Goal: Task Accomplishment & Management: Manage account settings

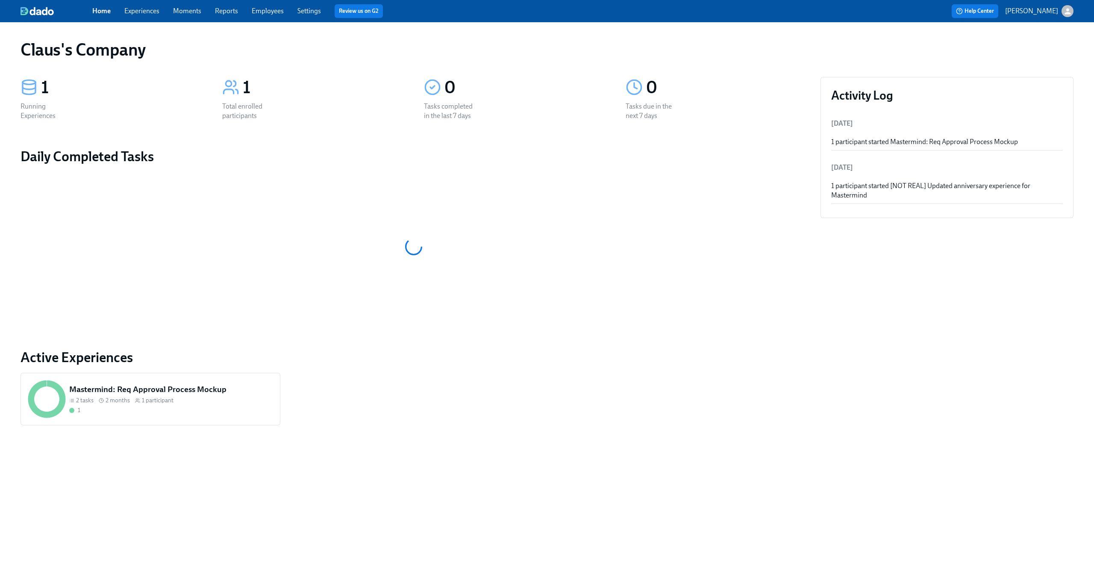
click at [1062, 13] on div "button" at bounding box center [1068, 11] width 12 height 12
click at [1035, 58] on div "Switch organization..." at bounding box center [1027, 50] width 94 height 20
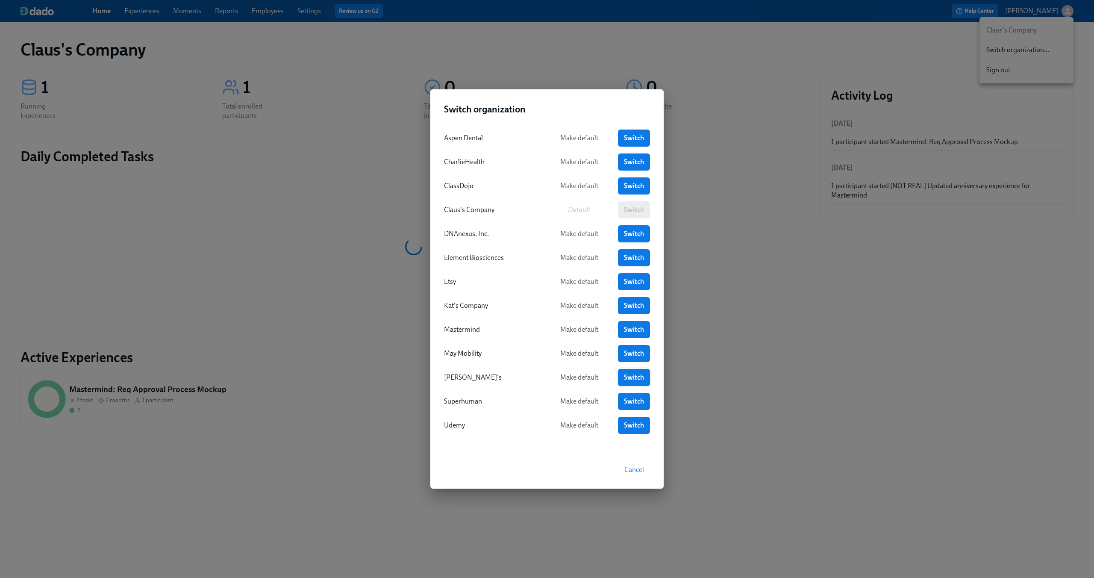
click at [631, 374] on span "Switch" at bounding box center [634, 377] width 20 height 9
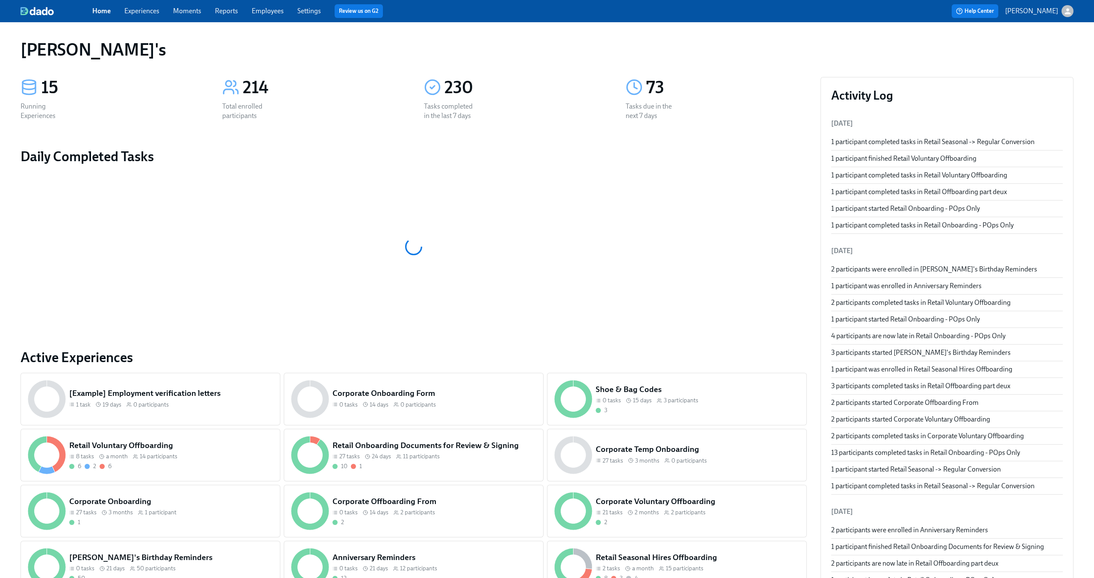
click at [140, 13] on link "Experiences" at bounding box center [141, 11] width 35 height 8
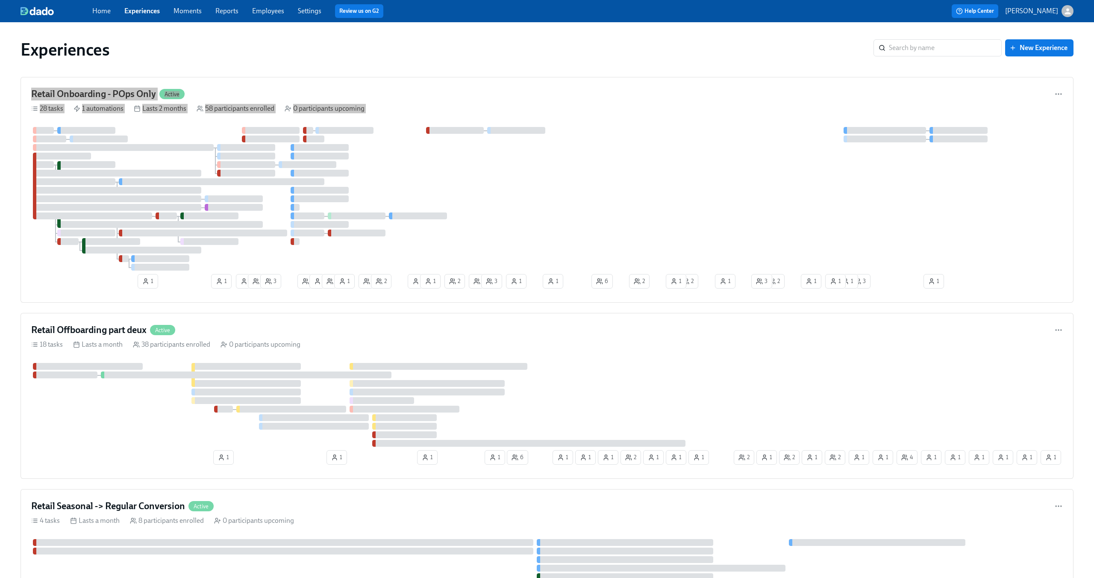
drag, startPoint x: 447, startPoint y: 327, endPoint x: 667, endPoint y: 6, distance: 388.7
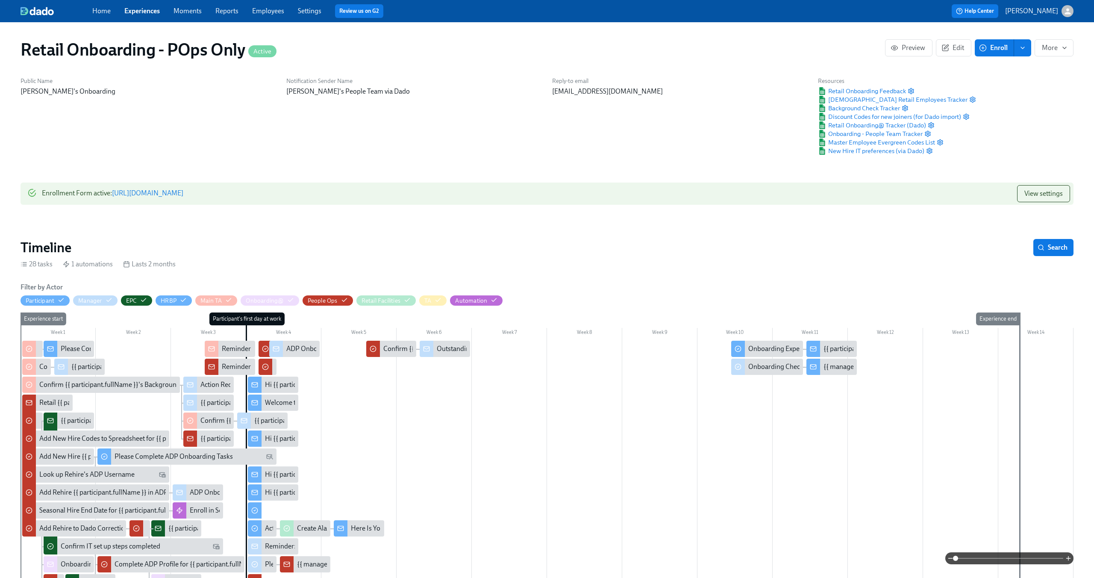
scroll to position [0, 8640]
click at [406, 300] on icon "button" at bounding box center [407, 300] width 6 height 4
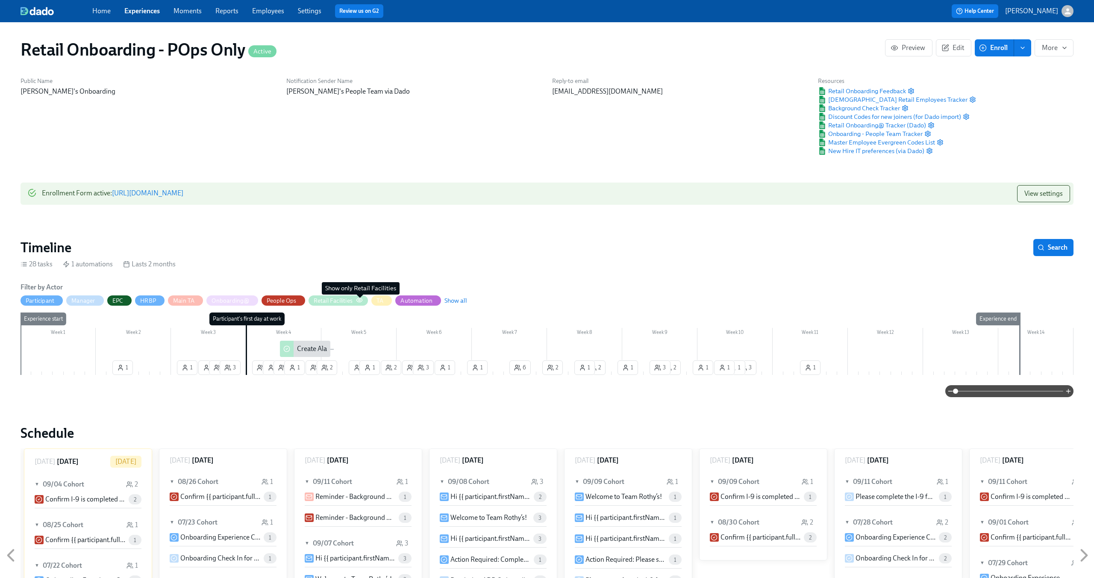
click at [357, 297] on icon "button" at bounding box center [359, 300] width 7 height 7
click at [362, 302] on icon "button" at bounding box center [359, 300] width 7 height 7
click at [361, 301] on icon "button" at bounding box center [359, 300] width 6 height 4
click at [956, 49] on span "Edit" at bounding box center [953, 48] width 21 height 9
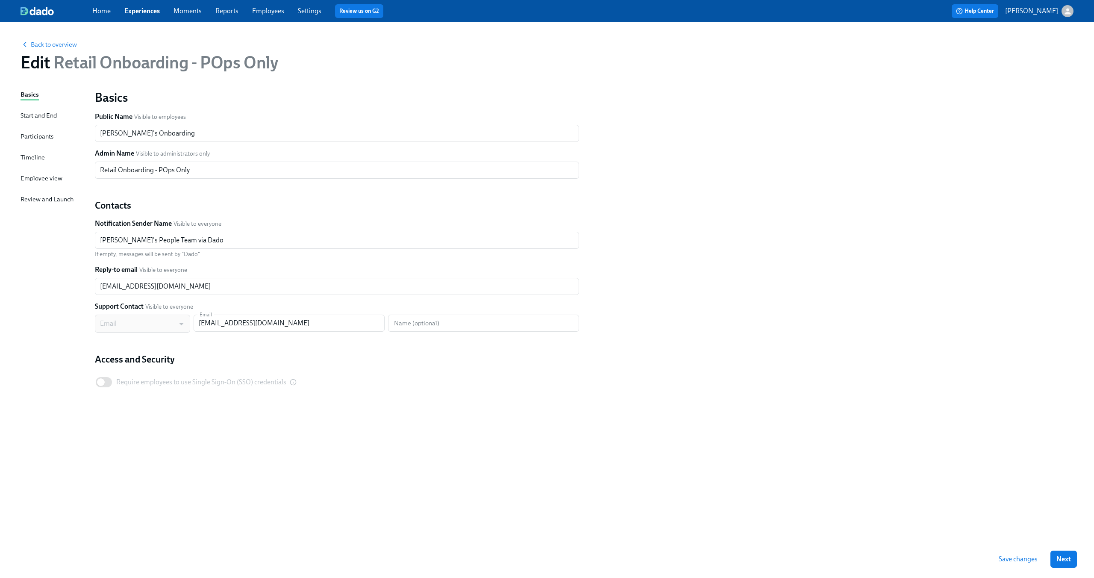
click at [28, 152] on div "Basics Start and End Participants Timeline Employee view Review and Launch" at bounding box center [53, 315] width 64 height 450
click at [25, 159] on div "Timeline" at bounding box center [33, 157] width 24 height 9
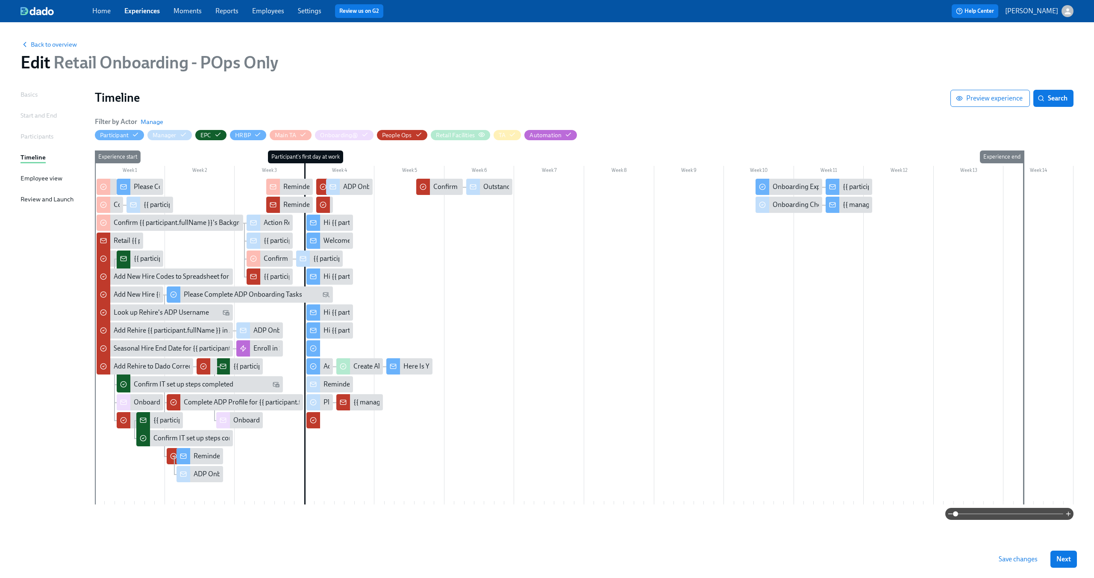
click at [484, 134] on icon "button" at bounding box center [481, 134] width 7 height 7
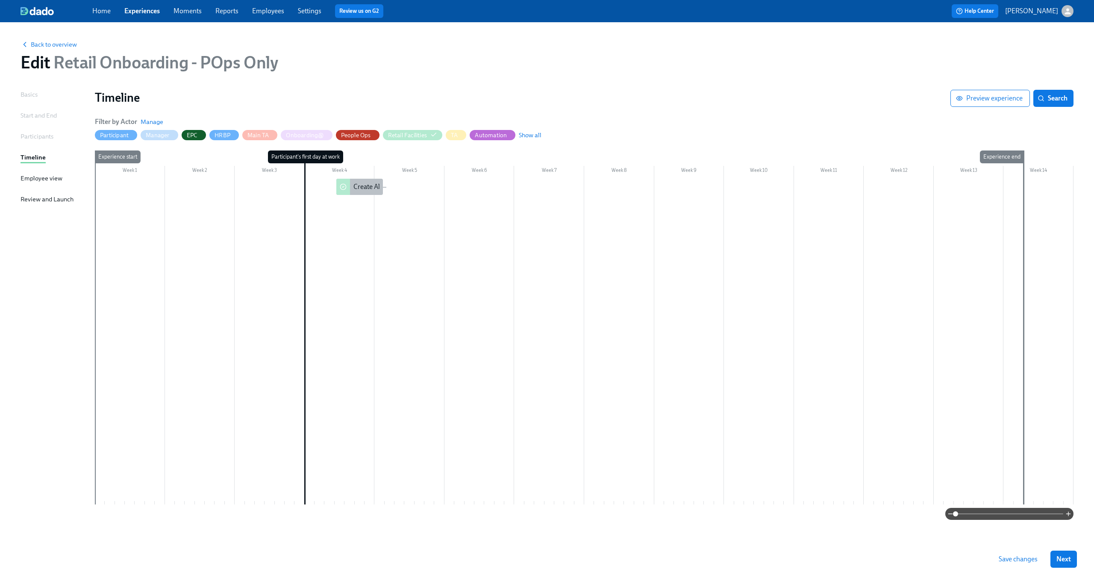
click at [362, 190] on div "Create Alarm Code for {{ participant.fullName }}" at bounding box center [423, 186] width 140 height 9
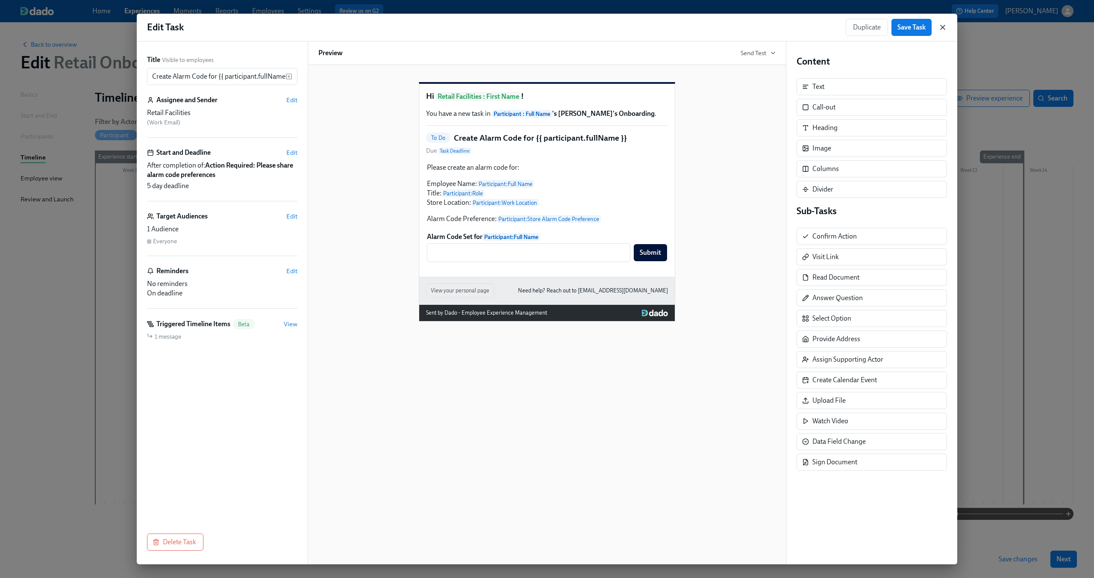
click at [941, 25] on icon "button" at bounding box center [943, 27] width 4 height 4
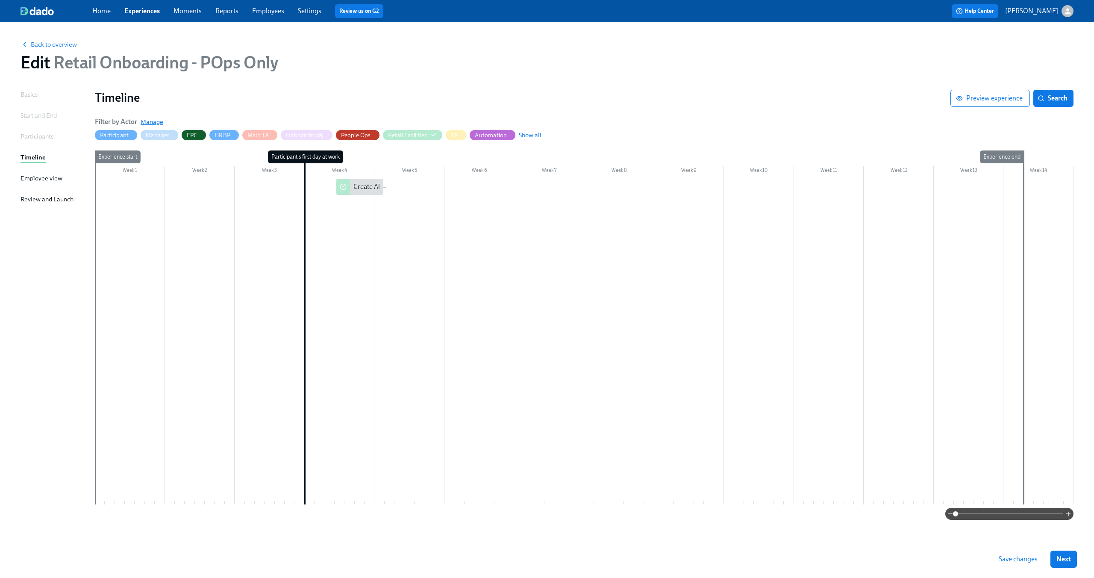
click at [161, 124] on span "Manage" at bounding box center [152, 122] width 23 height 9
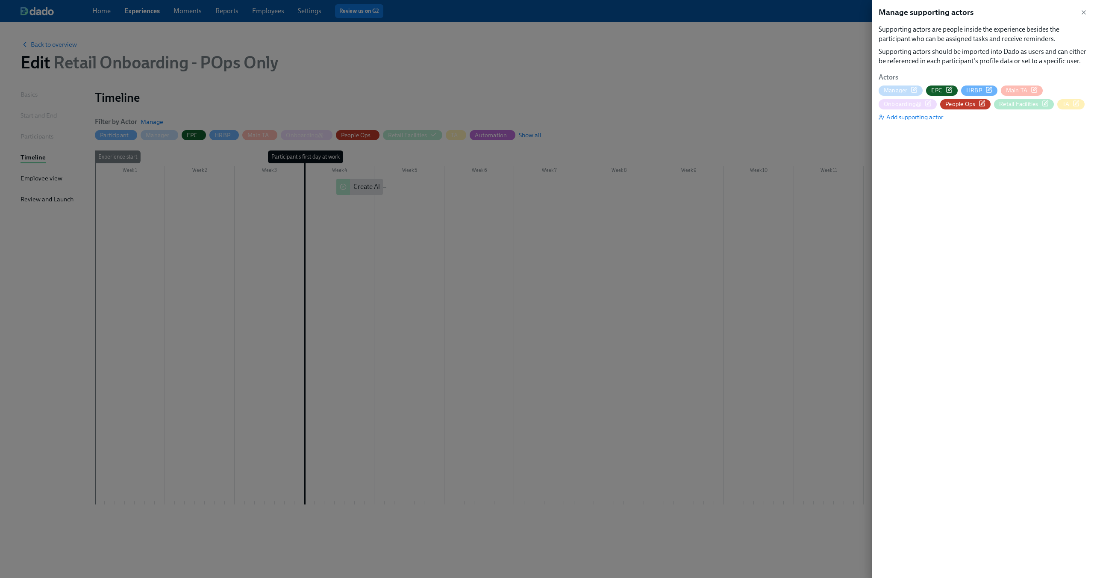
click at [1046, 102] on icon "button" at bounding box center [1046, 102] width 4 height 4
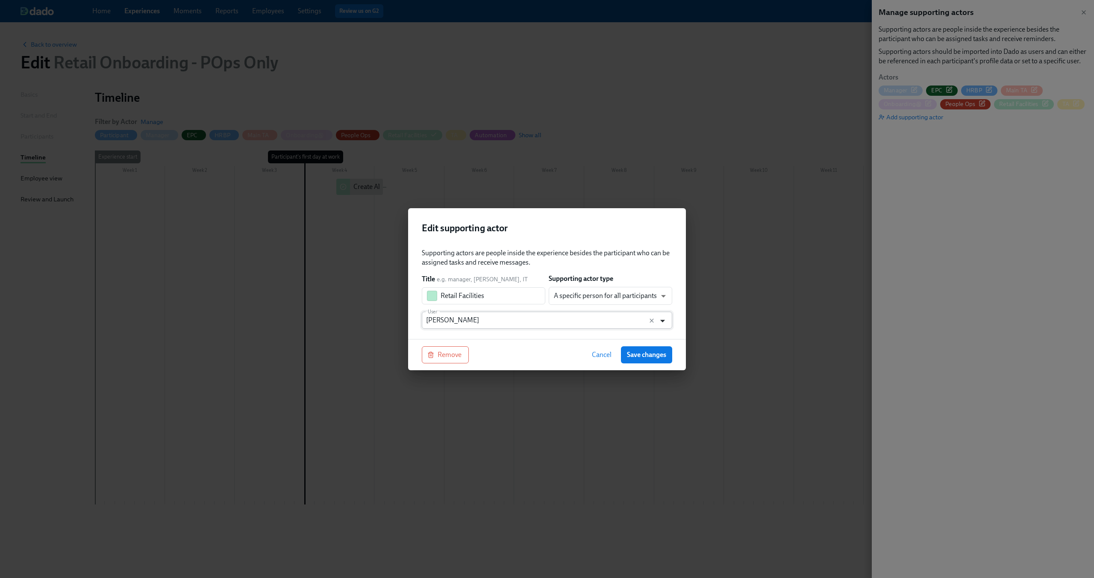
click at [665, 320] on icon "Open" at bounding box center [663, 321] width 12 height 12
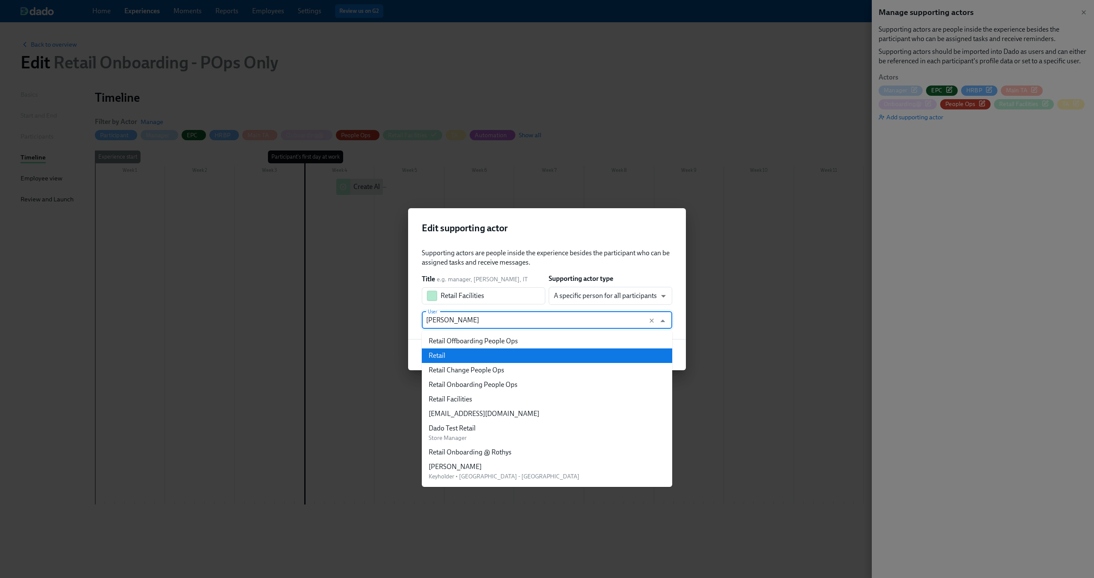
type input "Alyssa Cooper"
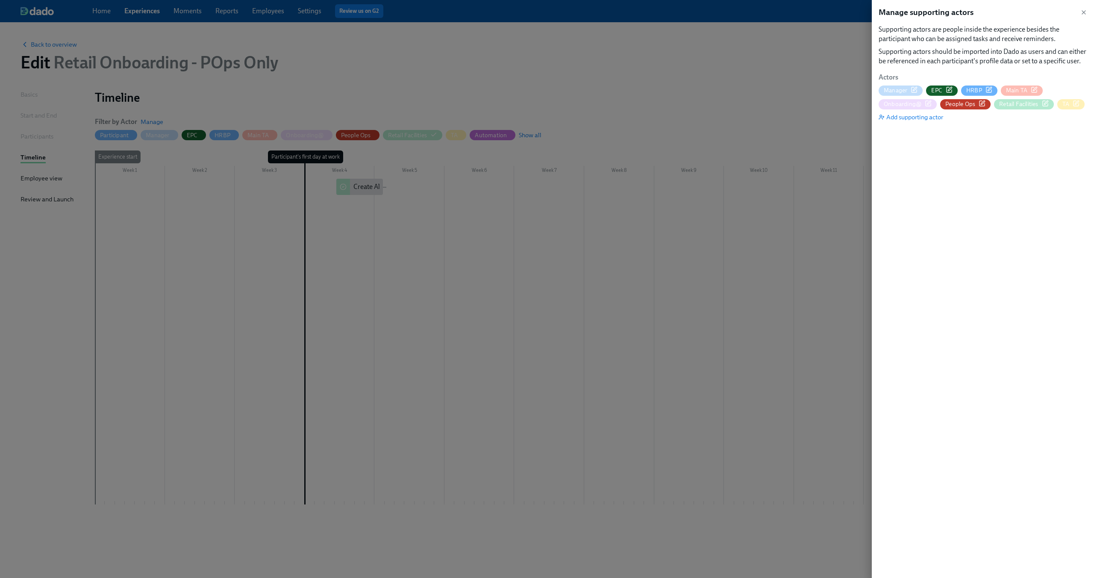
click at [1045, 103] on icon "button" at bounding box center [1045, 103] width 7 height 7
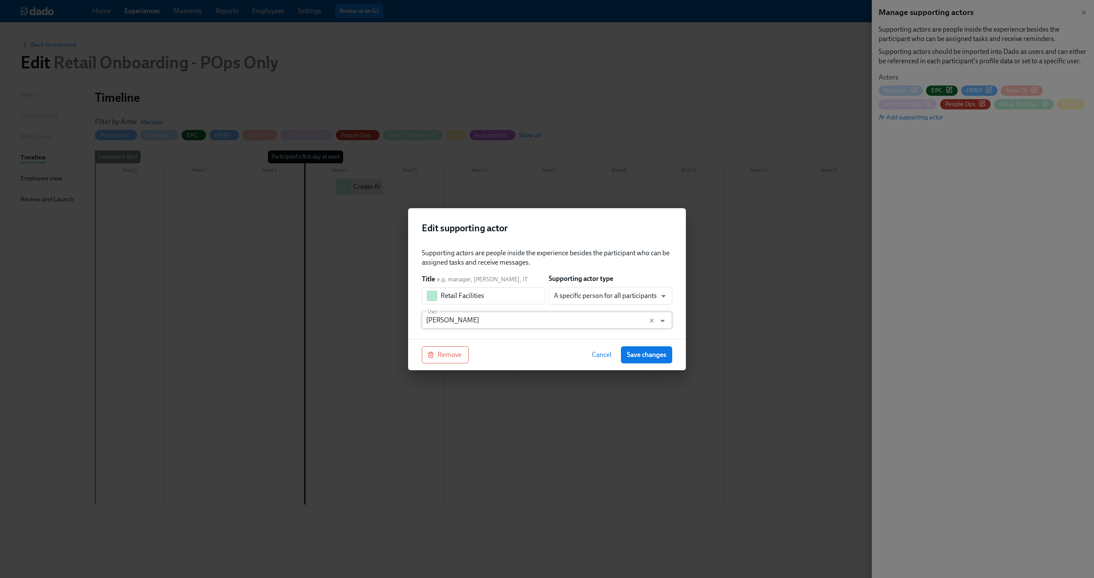
click at [646, 317] on input "Alyssa Cooper" at bounding box center [539, 320] width 226 height 17
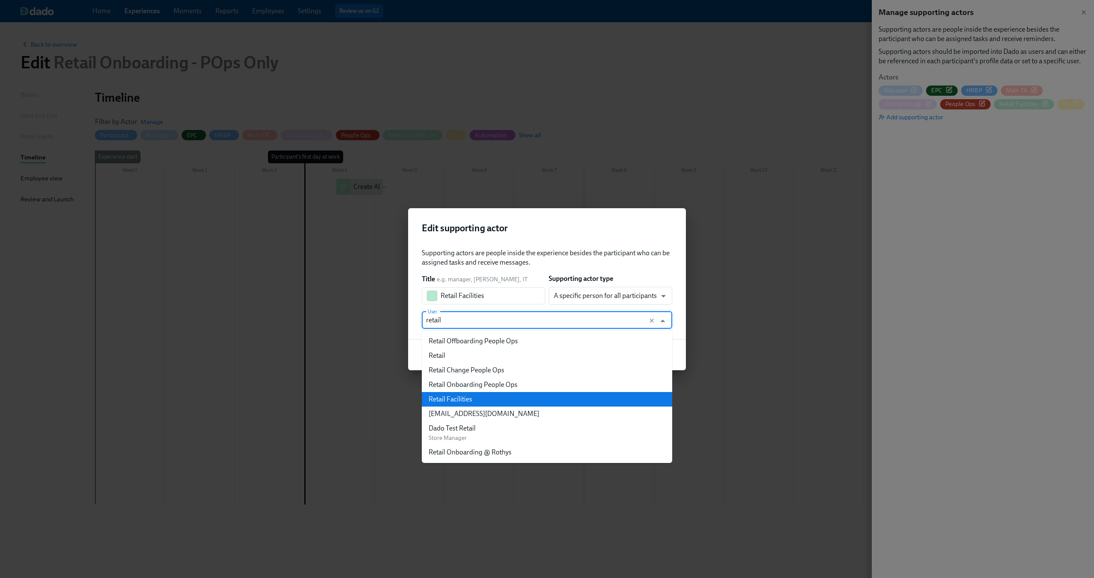
click at [544, 392] on li "Retail Facilities" at bounding box center [547, 399] width 250 height 15
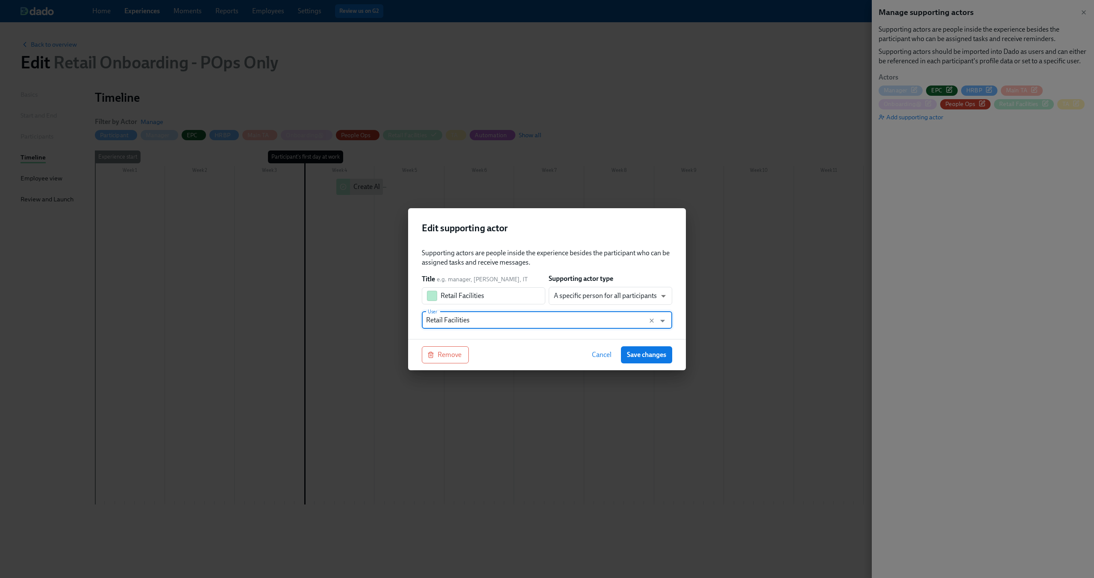
type input "Retail Facilities"
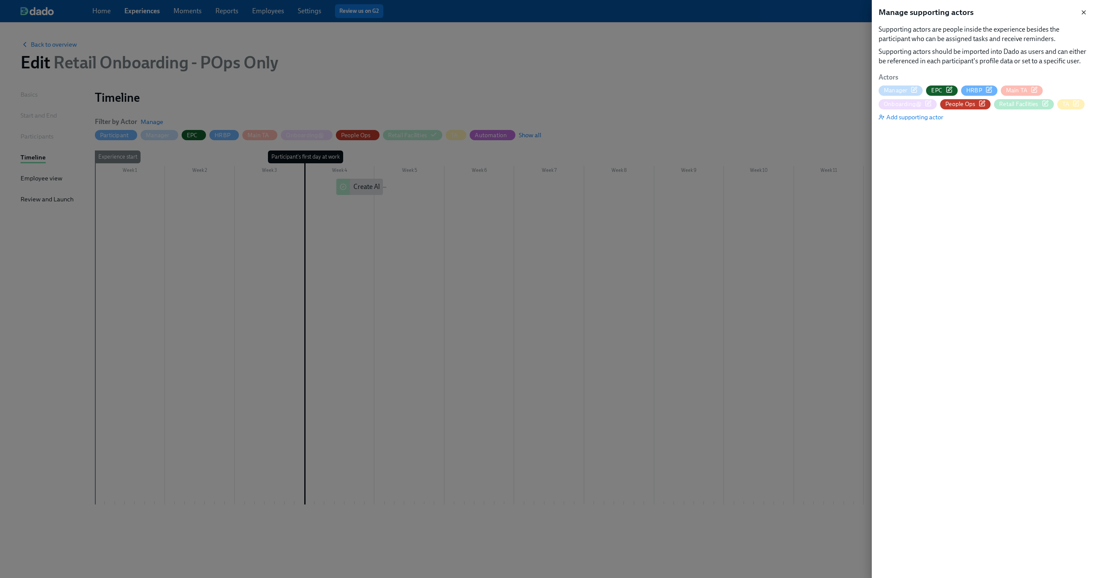
click at [1081, 12] on icon "button" at bounding box center [1083, 12] width 7 height 7
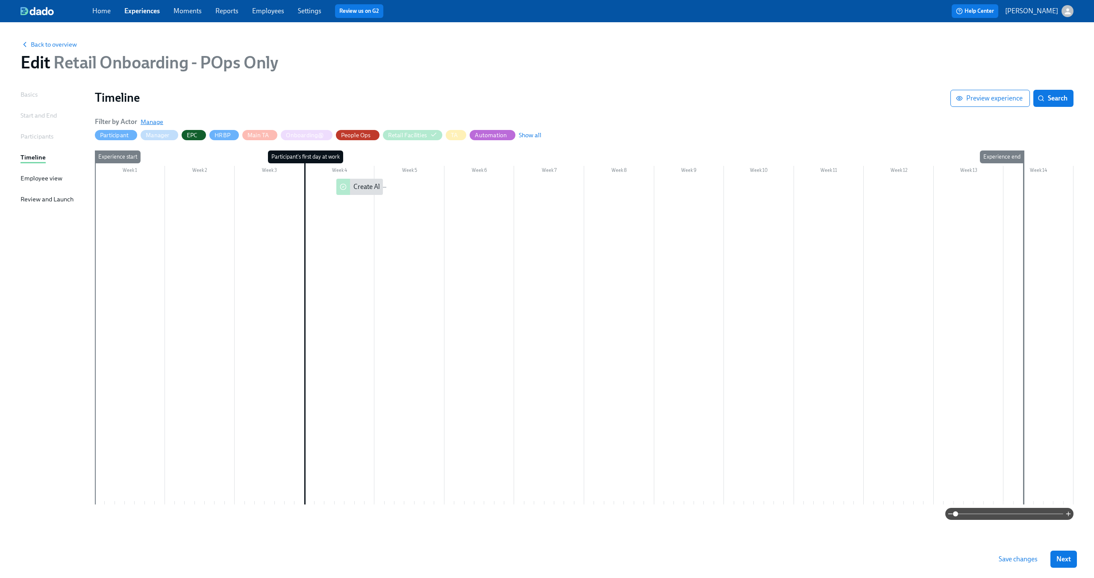
click at [147, 122] on span "Manage" at bounding box center [152, 122] width 23 height 9
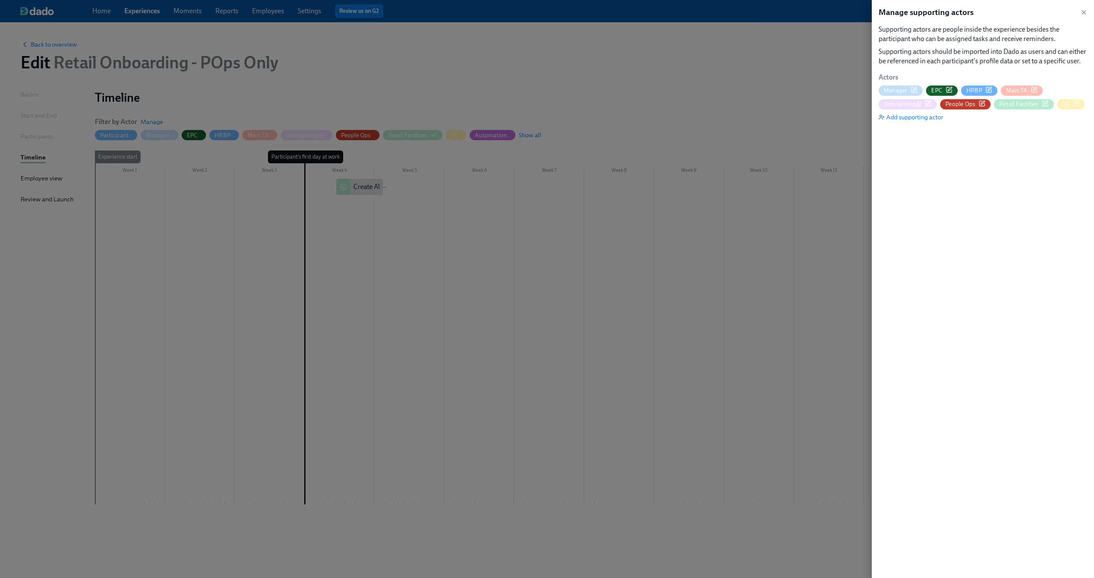
click at [1087, 11] on div "Manage supporting actors Supporting actors are people inside the experience bes…" at bounding box center [983, 289] width 222 height 578
click at [1082, 11] on icon "button" at bounding box center [1083, 12] width 3 height 3
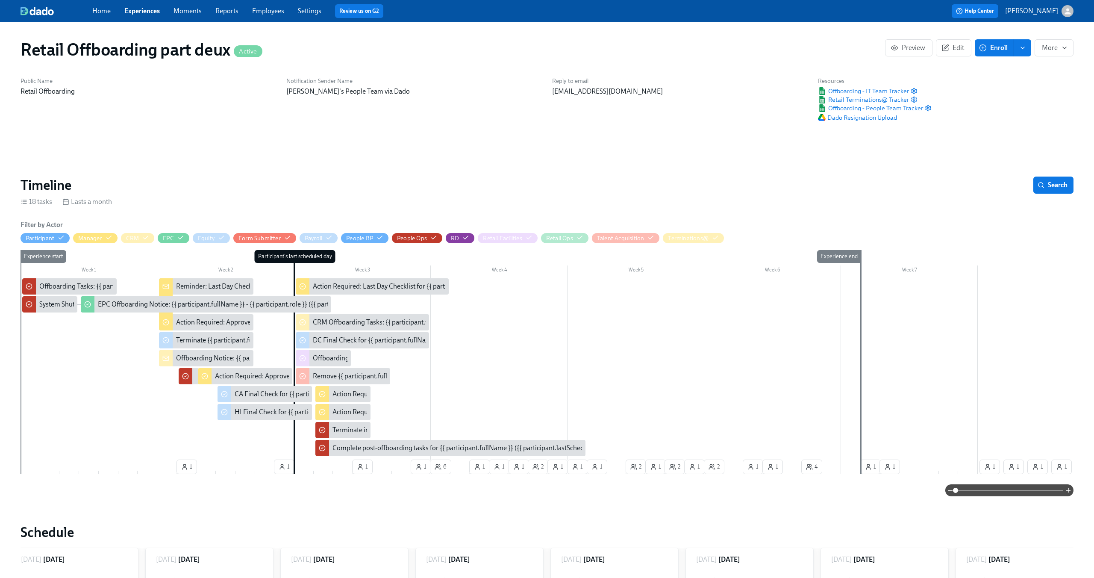
scroll to position [0, 4747]
click at [530, 237] on icon "button" at bounding box center [529, 237] width 7 height 7
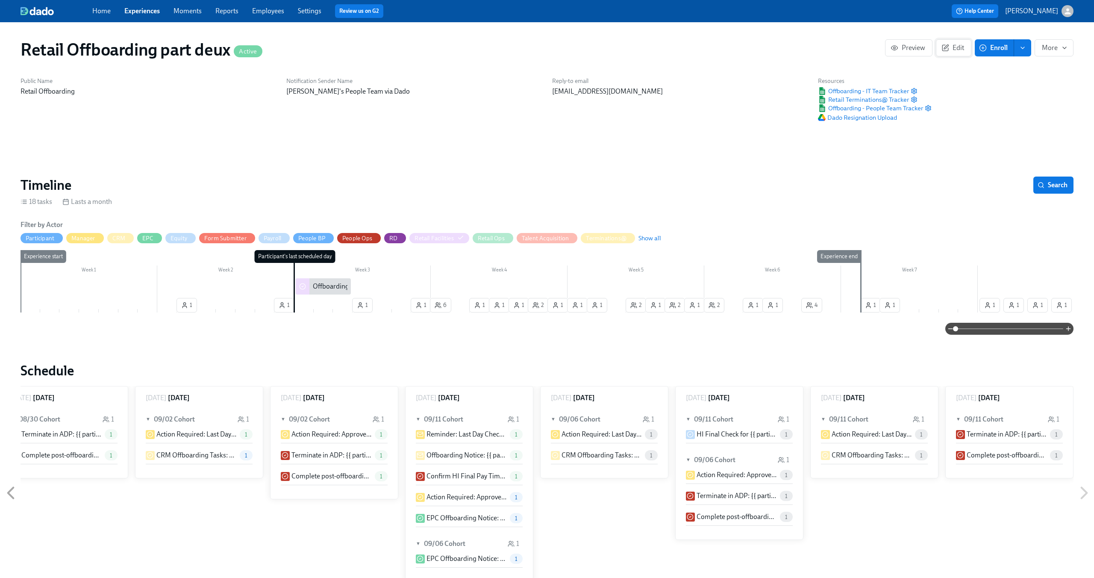
click at [952, 46] on span "Edit" at bounding box center [953, 48] width 21 height 9
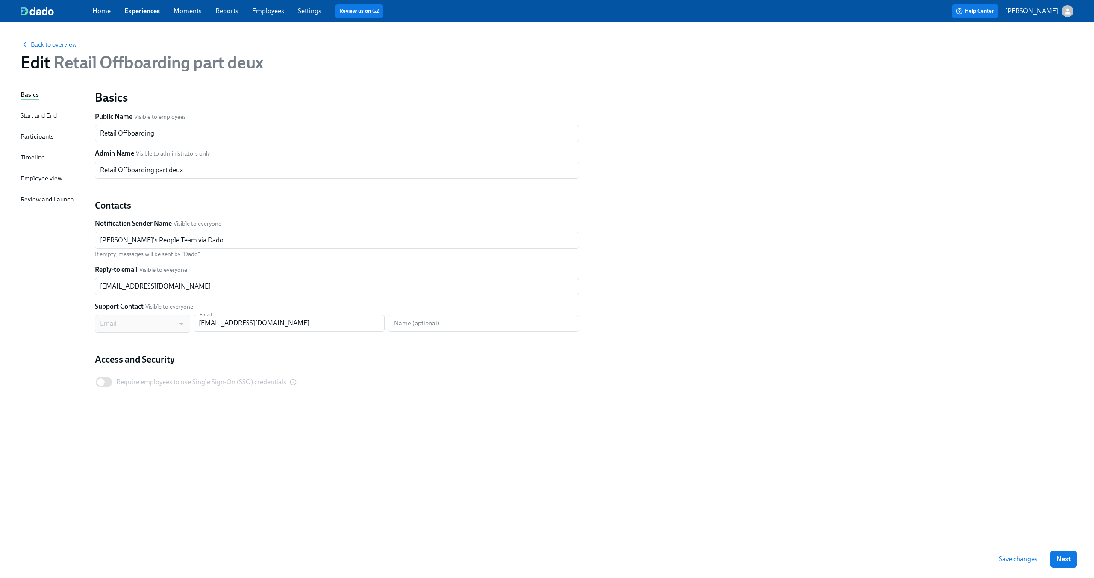
click at [39, 155] on div "Timeline" at bounding box center [33, 157] width 24 height 9
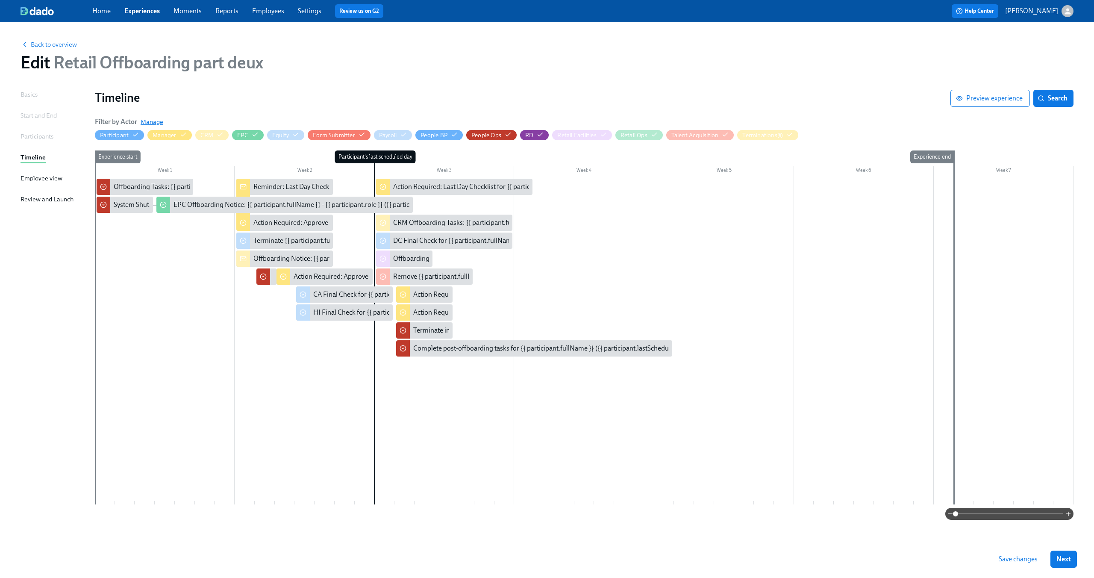
click at [162, 121] on span "Manage" at bounding box center [152, 122] width 23 height 9
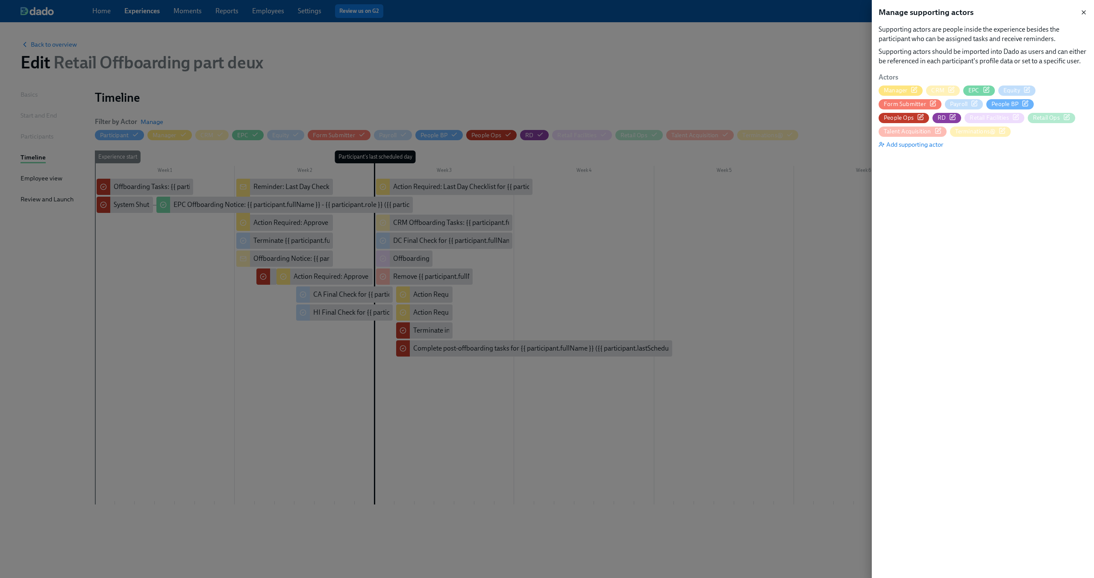
click at [1085, 11] on icon "button" at bounding box center [1083, 12] width 3 height 3
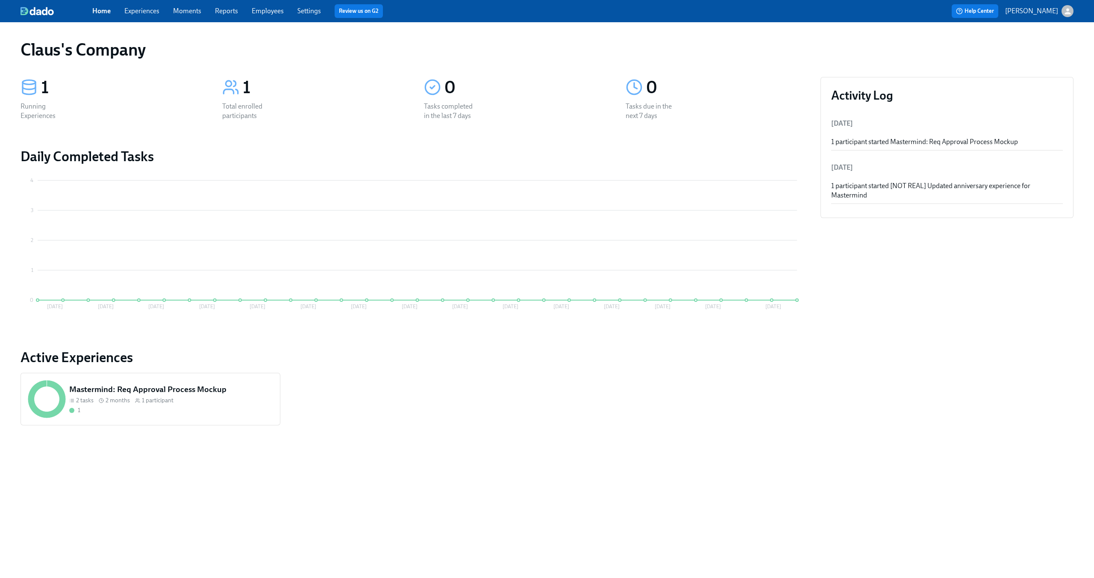
click at [1064, 3] on div "Home Experiences Moments Reports Employees Settings Review us on G2 Help Center…" at bounding box center [547, 11] width 1094 height 22
click at [1064, 10] on icon "button" at bounding box center [1067, 11] width 9 height 9
click at [1018, 45] on span "Switch organization..." at bounding box center [1026, 49] width 80 height 9
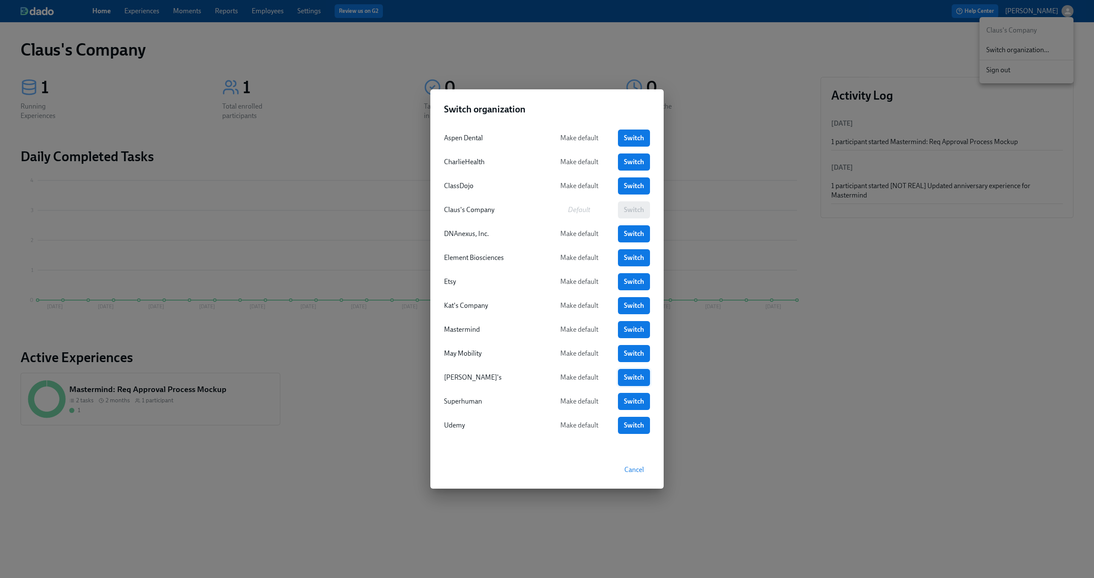
click at [627, 377] on span "Switch" at bounding box center [634, 377] width 20 height 9
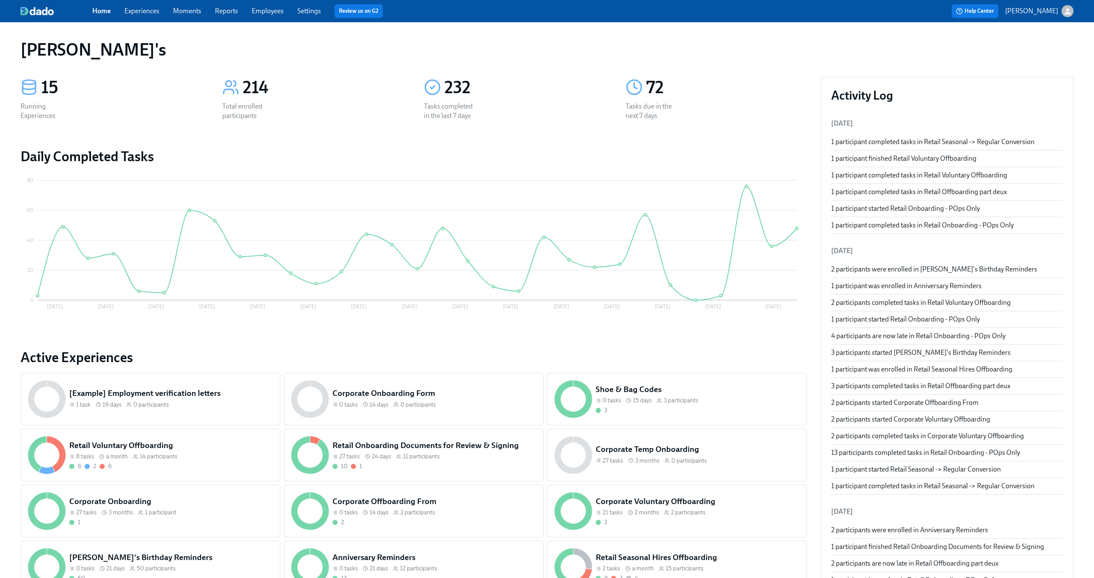
click at [158, 16] on div "Home Experiences Moments Reports Employees Settings Review us on G2" at bounding box center [337, 11] width 491 height 14
click at [145, 7] on link "Experiences" at bounding box center [141, 11] width 35 height 8
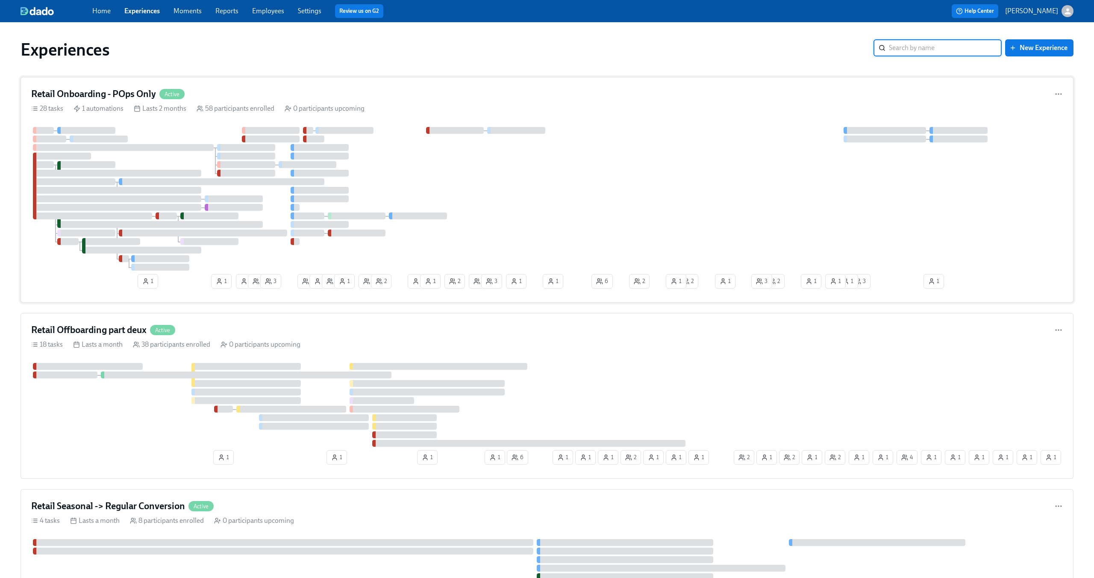
click at [668, 164] on div at bounding box center [547, 199] width 1032 height 144
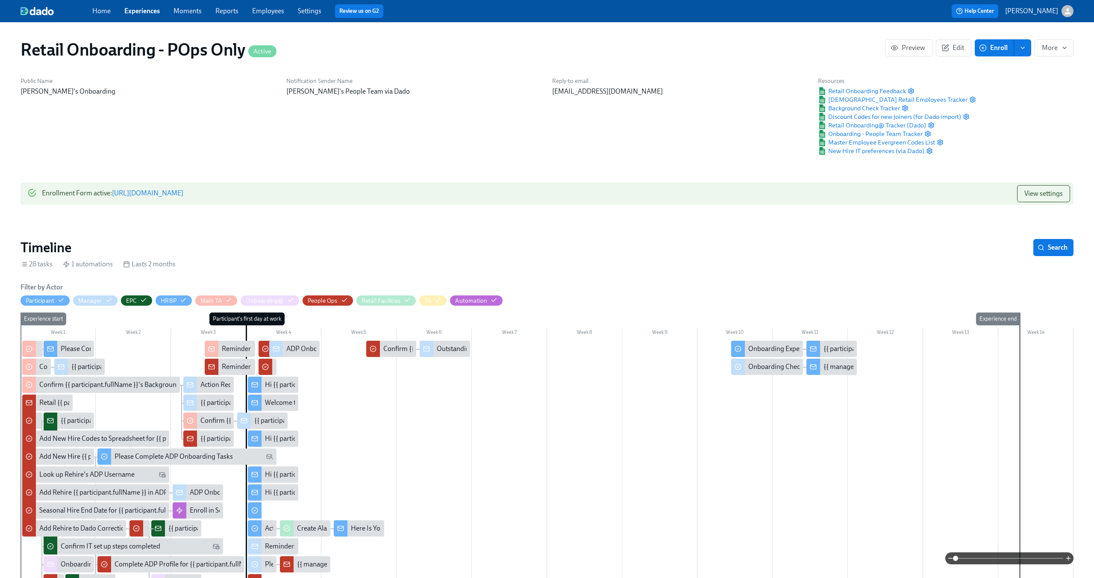
scroll to position [0, 8640]
click at [950, 50] on span "Edit" at bounding box center [953, 48] width 21 height 9
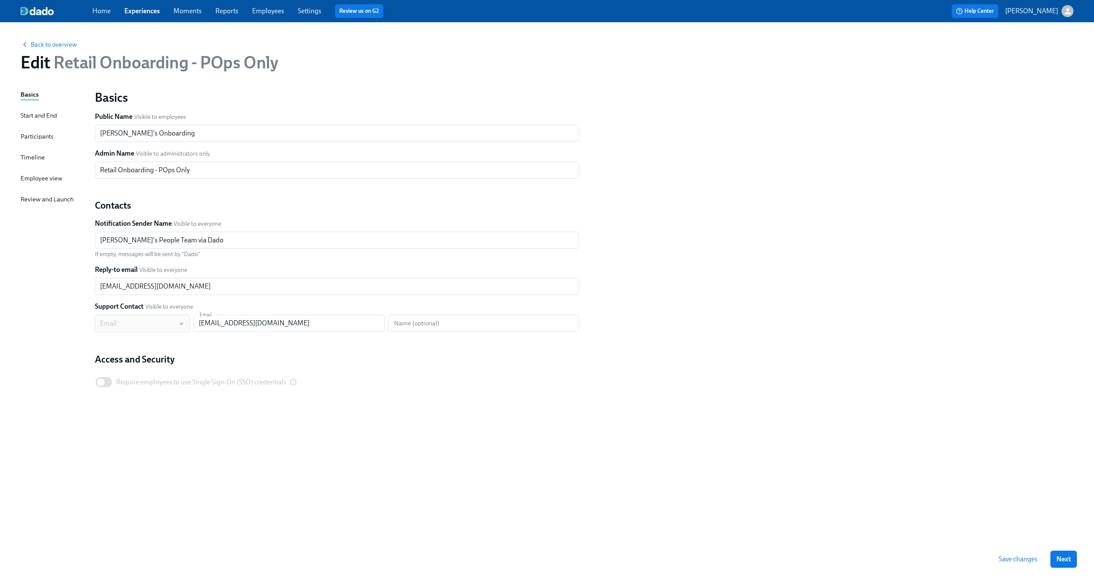
click at [18, 158] on div "Back to overview Edit Retail Onboarding - POps Only Basics Start and End Partic…" at bounding box center [547, 300] width 1094 height 556
click at [29, 154] on div "Timeline" at bounding box center [33, 157] width 24 height 9
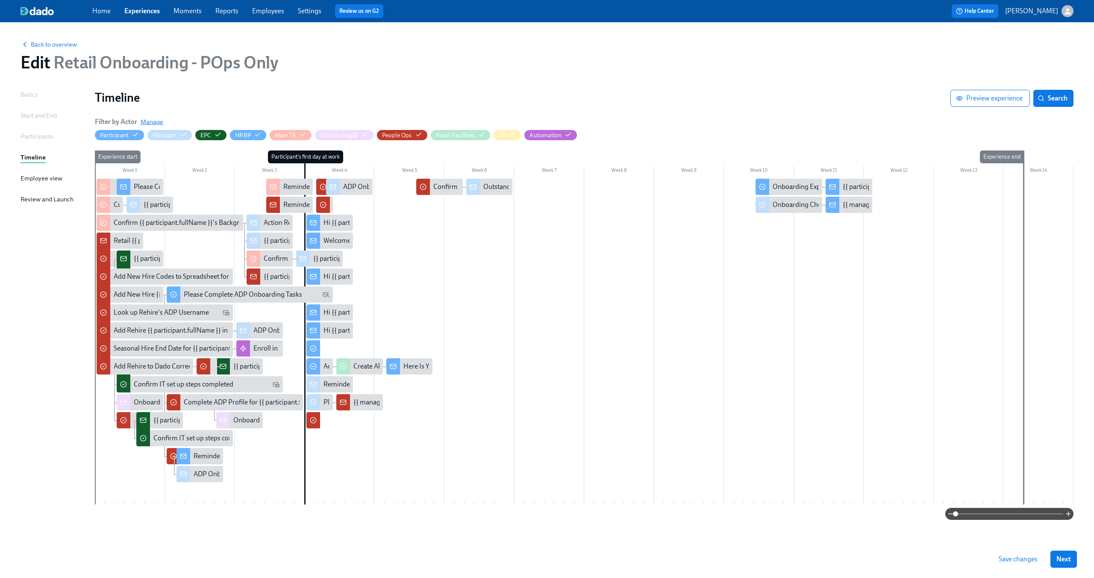
click at [155, 121] on span "Manage" at bounding box center [152, 122] width 23 height 9
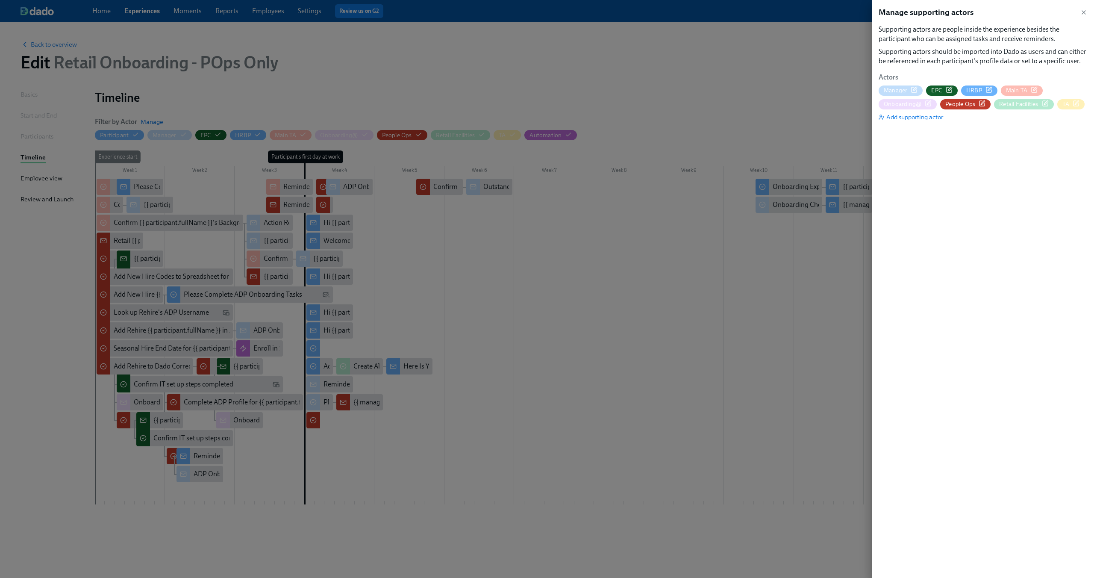
click at [1046, 104] on icon "button" at bounding box center [1045, 103] width 7 height 7
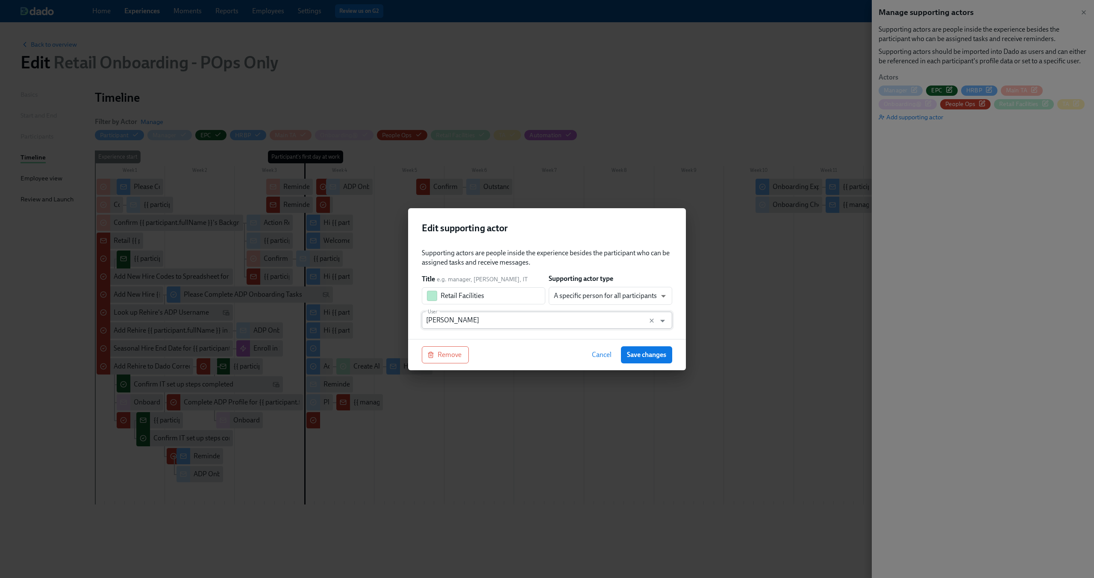
click at [563, 318] on input "Alyssa Cooper" at bounding box center [539, 320] width 226 height 17
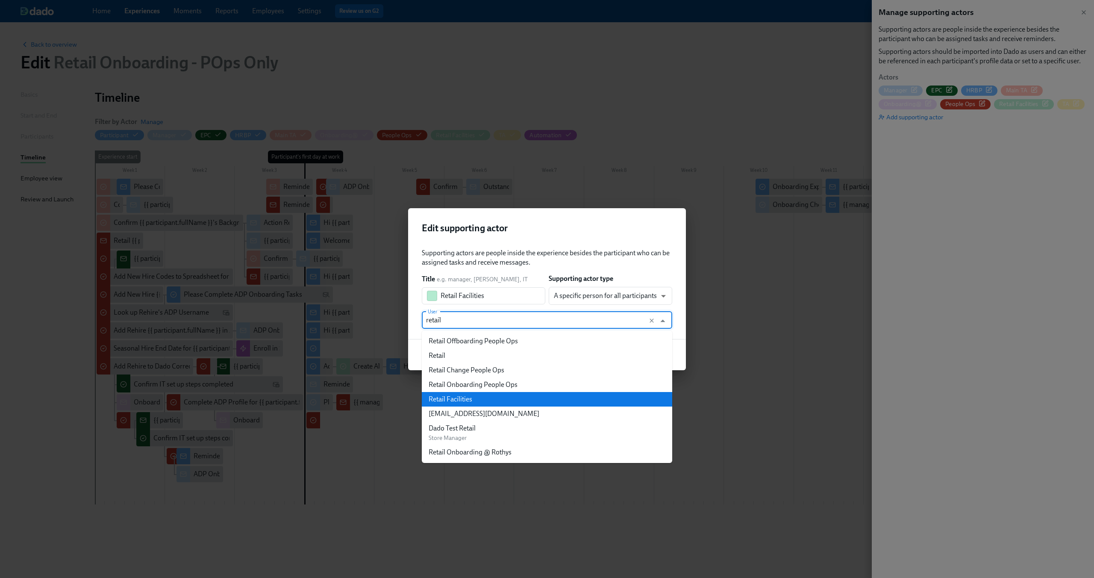
click at [468, 397] on div "Retail Facilities" at bounding box center [451, 398] width 44 height 9
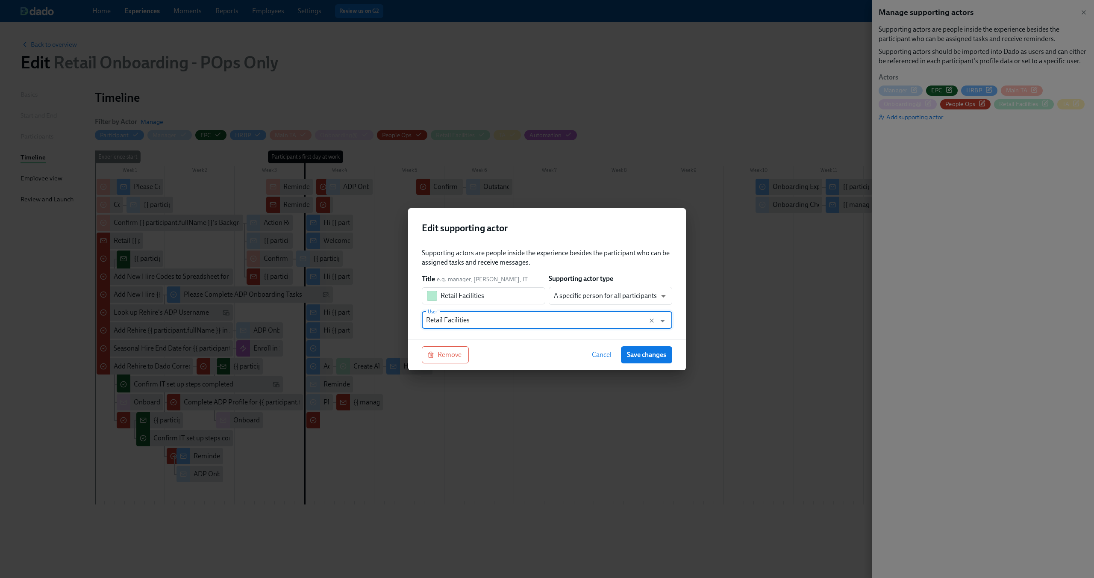
type input "Retail Facilities"
click at [521, 340] on div "Remove Cancel Save changes" at bounding box center [547, 354] width 278 height 31
drag, startPoint x: 642, startPoint y: 353, endPoint x: 580, endPoint y: 240, distance: 129.5
click at [580, 240] on div "Edit supporting actor Supporting actors are people inside the experience beside…" at bounding box center [547, 289] width 278 height 162
click at [636, 354] on span "Save changes" at bounding box center [646, 354] width 39 height 9
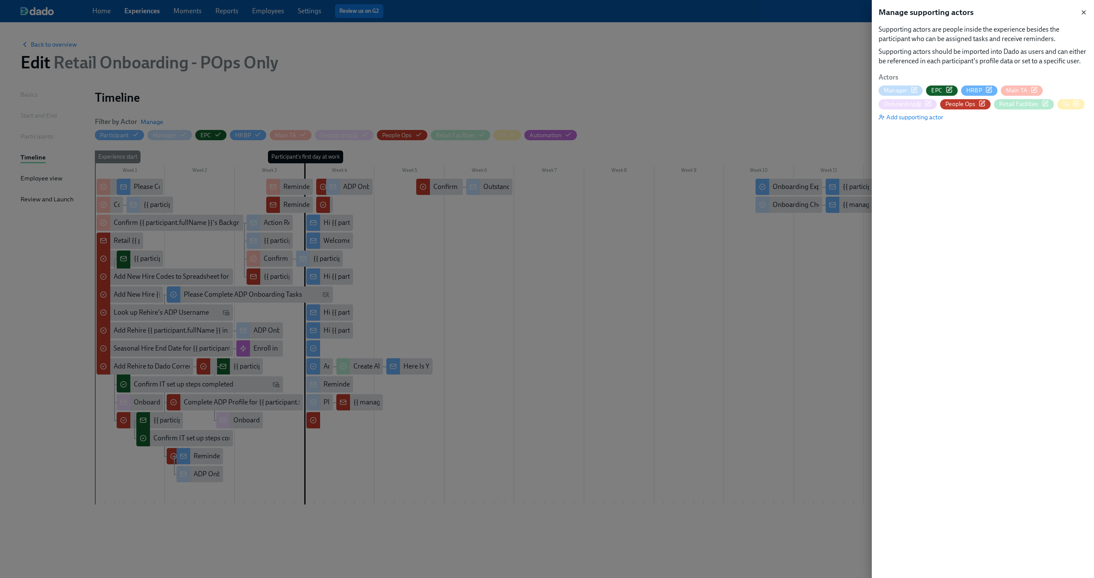
click at [1085, 12] on icon "button" at bounding box center [1083, 12] width 7 height 7
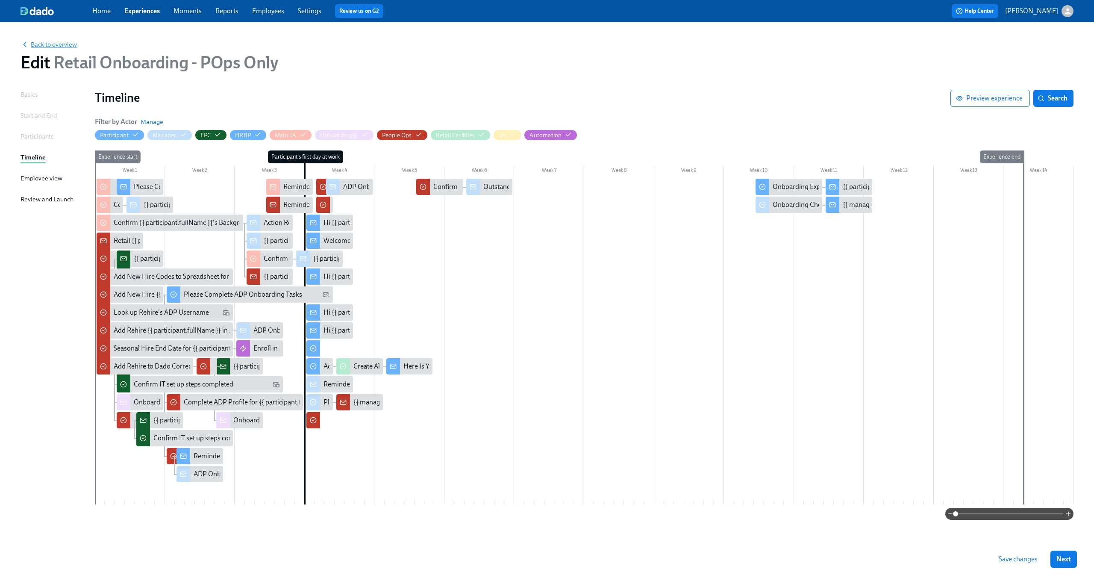
click at [55, 44] on span "Back to overview" at bounding box center [49, 44] width 56 height 9
click at [1031, 563] on button "Save changes" at bounding box center [1018, 558] width 51 height 17
click at [153, 120] on span "Manage" at bounding box center [152, 122] width 23 height 9
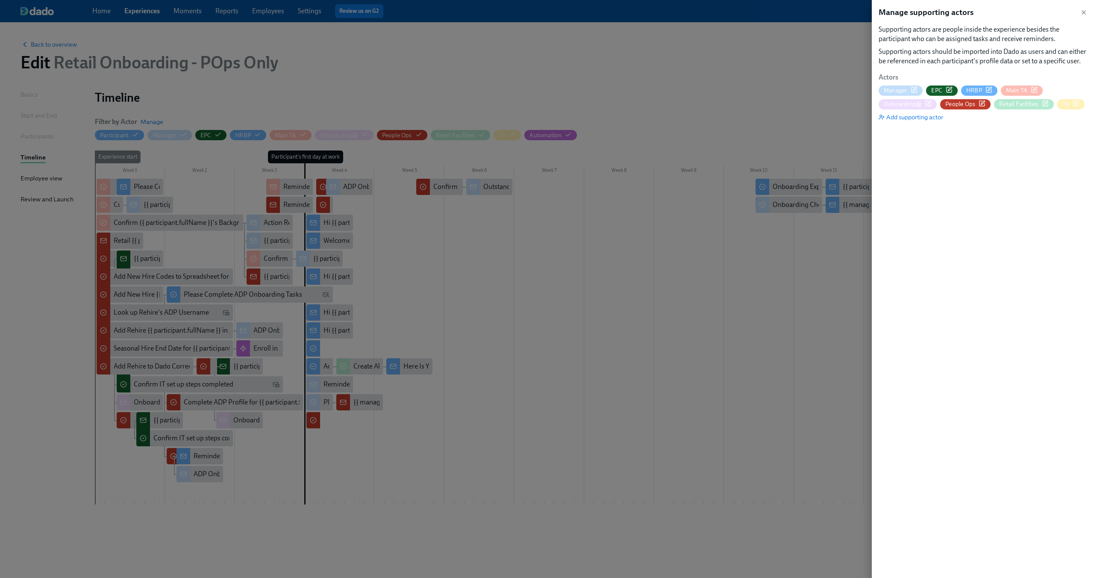
click at [1045, 103] on icon "button" at bounding box center [1046, 102] width 4 height 4
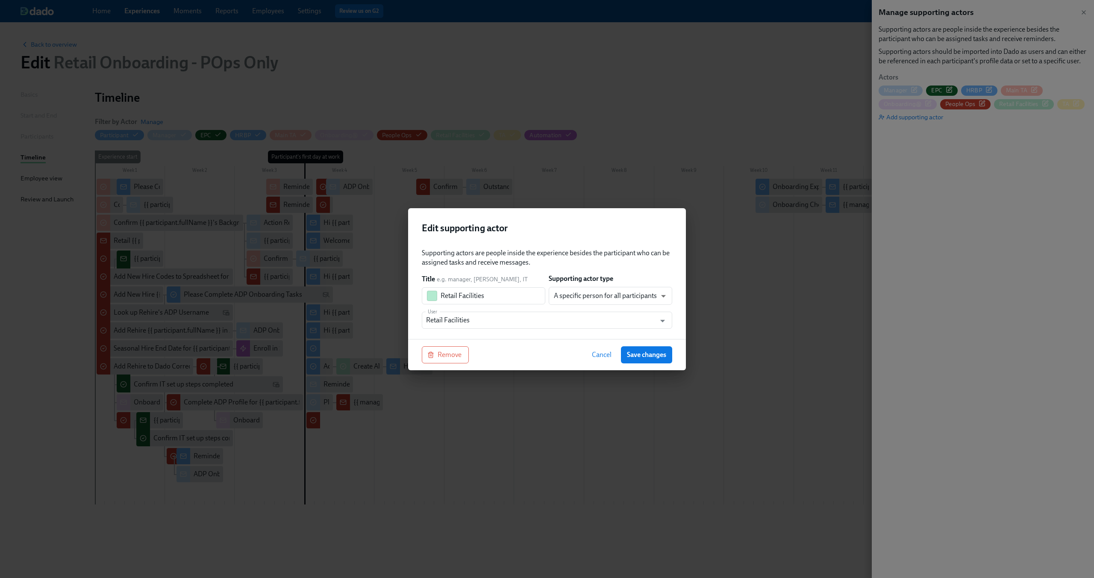
click at [607, 355] on span "Cancel" at bounding box center [602, 354] width 20 height 9
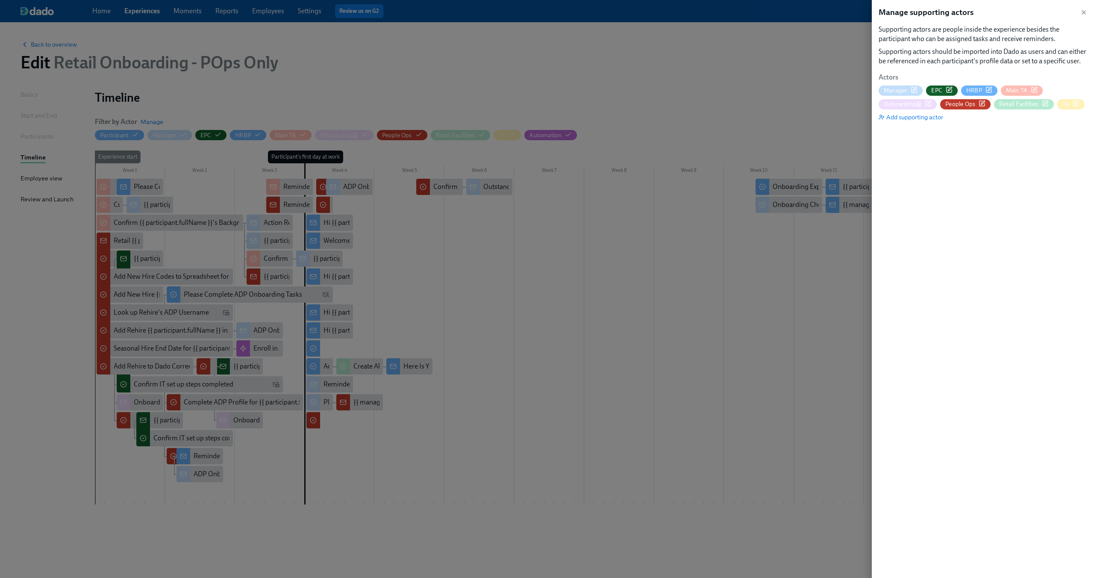
click at [473, 38] on div at bounding box center [547, 289] width 1094 height 578
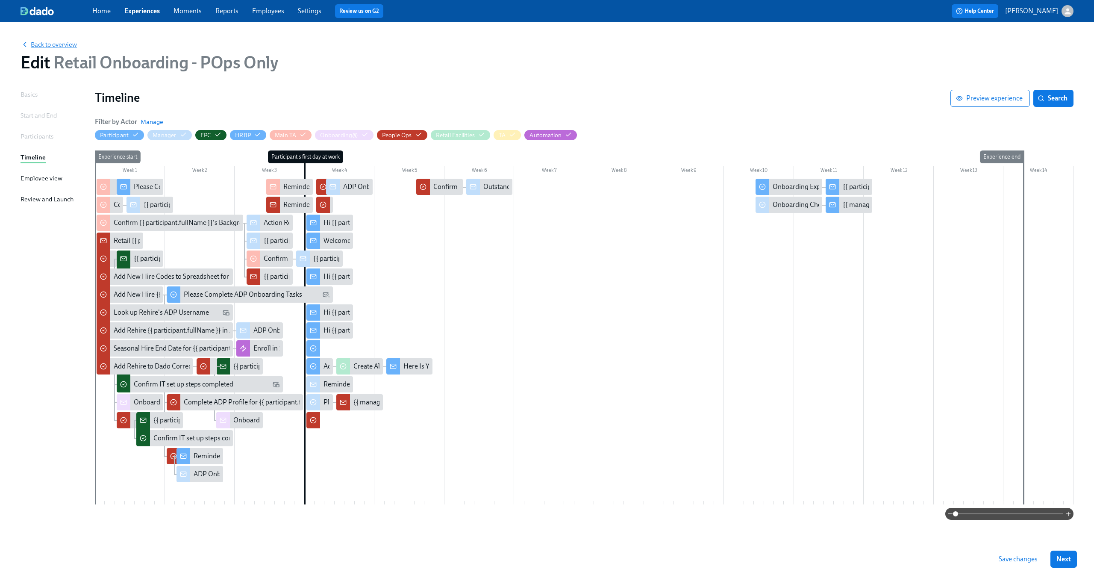
click at [74, 44] on span "Back to overview" at bounding box center [49, 44] width 56 height 9
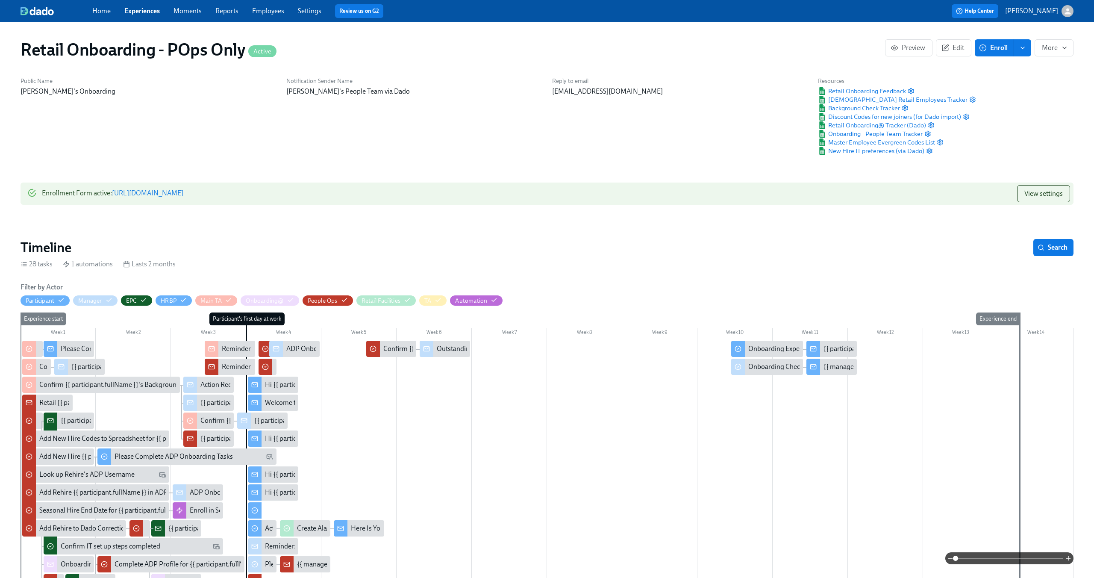
click at [128, 14] on link "Experiences" at bounding box center [141, 11] width 35 height 8
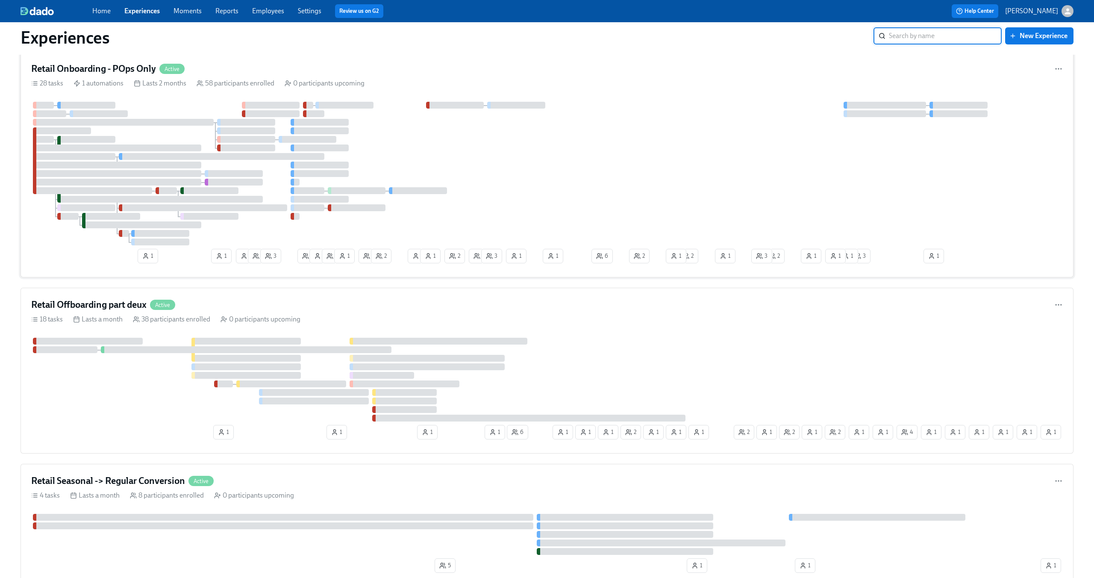
scroll to position [63, 0]
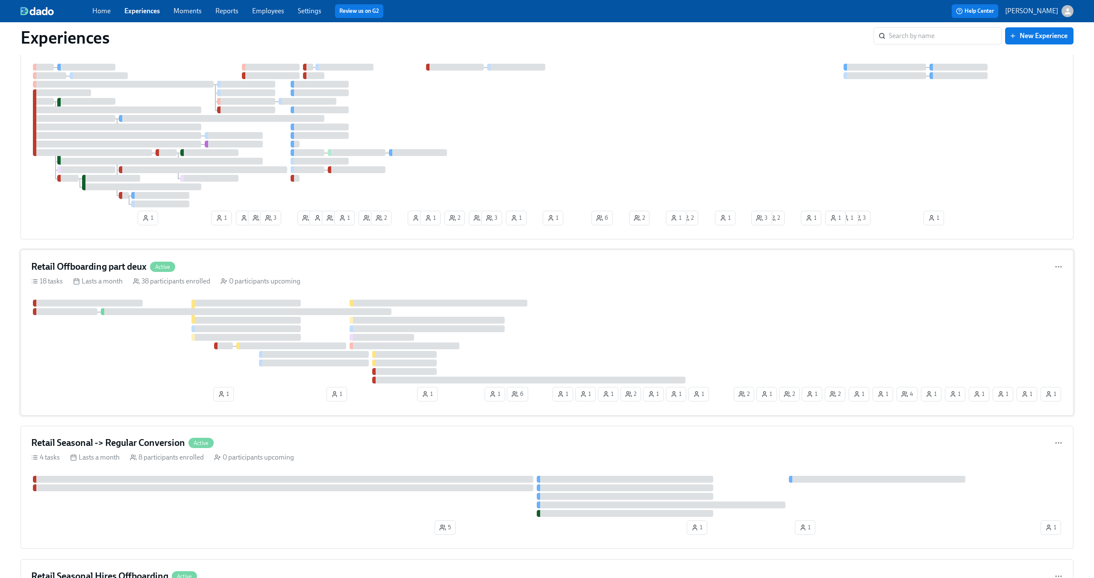
click at [519, 265] on div "Retail Offboarding part deux Active" at bounding box center [547, 266] width 1032 height 13
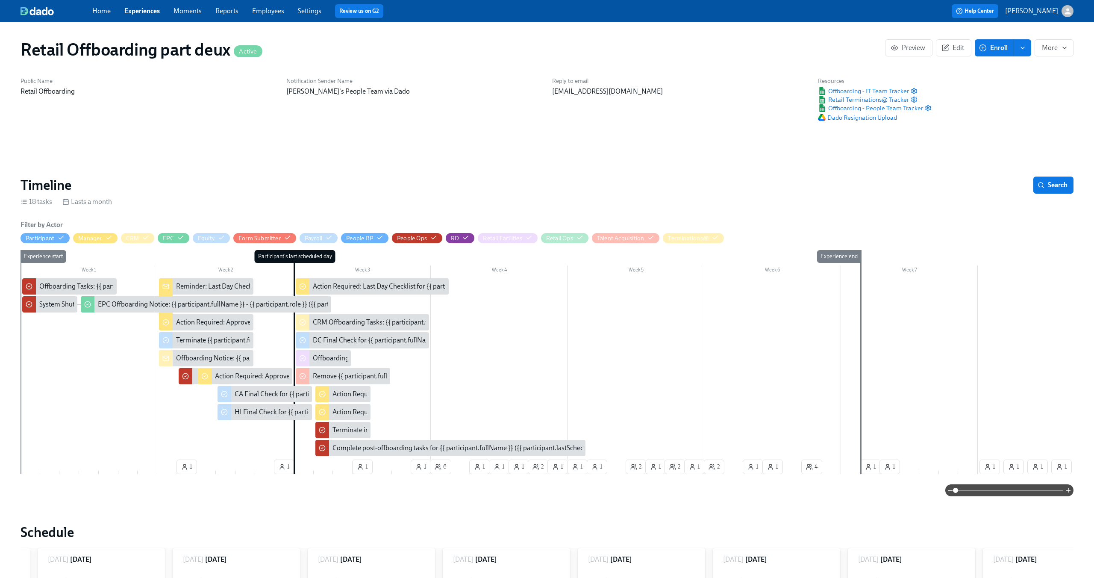
scroll to position [0, 4747]
click at [967, 50] on button "Edit" at bounding box center [953, 47] width 35 height 17
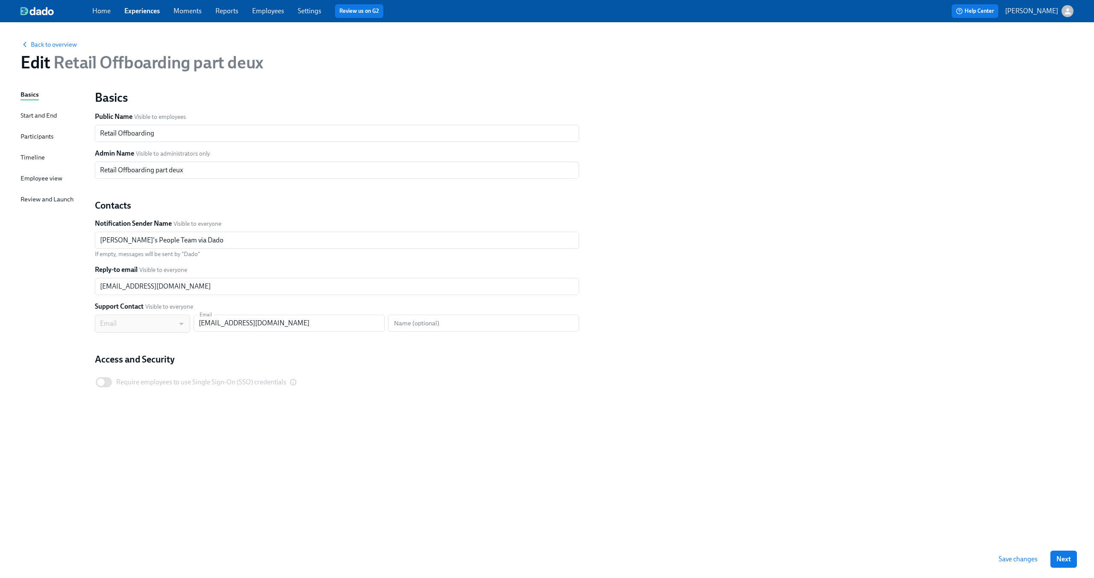
click at [45, 154] on div "Basics Start and End Participants Timeline Employee view Review and Launch" at bounding box center [53, 315] width 64 height 450
click at [35, 157] on div "Timeline" at bounding box center [33, 157] width 24 height 9
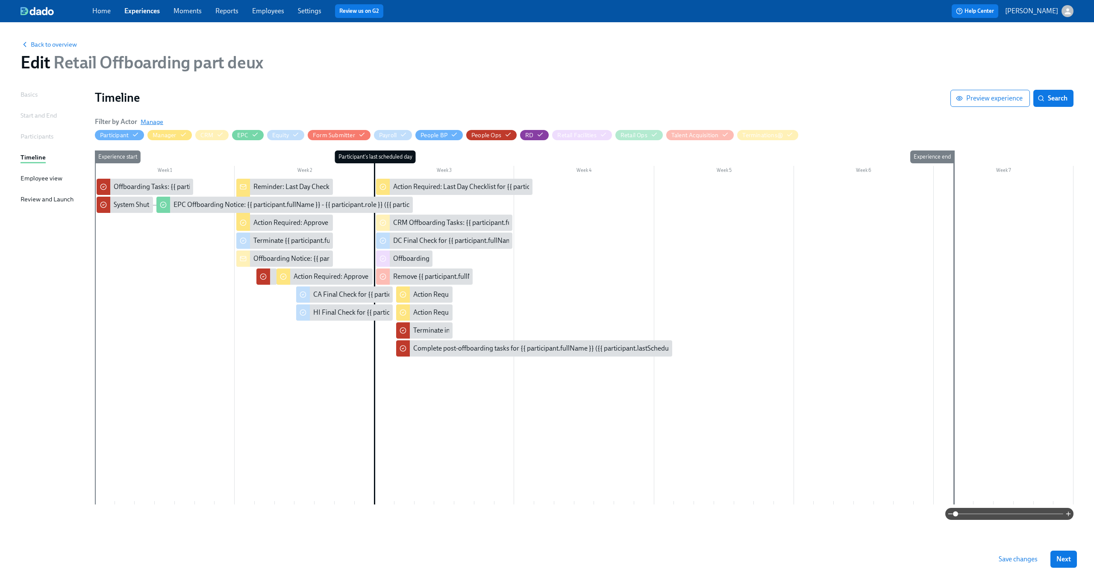
click at [151, 121] on span "Manage" at bounding box center [152, 122] width 23 height 9
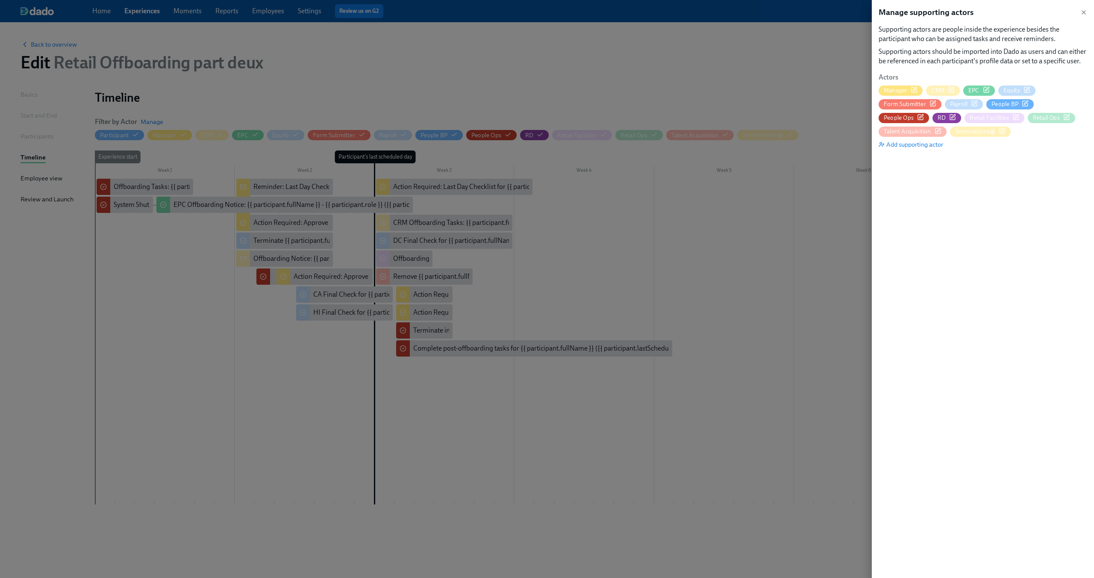
click at [1012, 118] on icon "button" at bounding box center [1015, 117] width 7 height 7
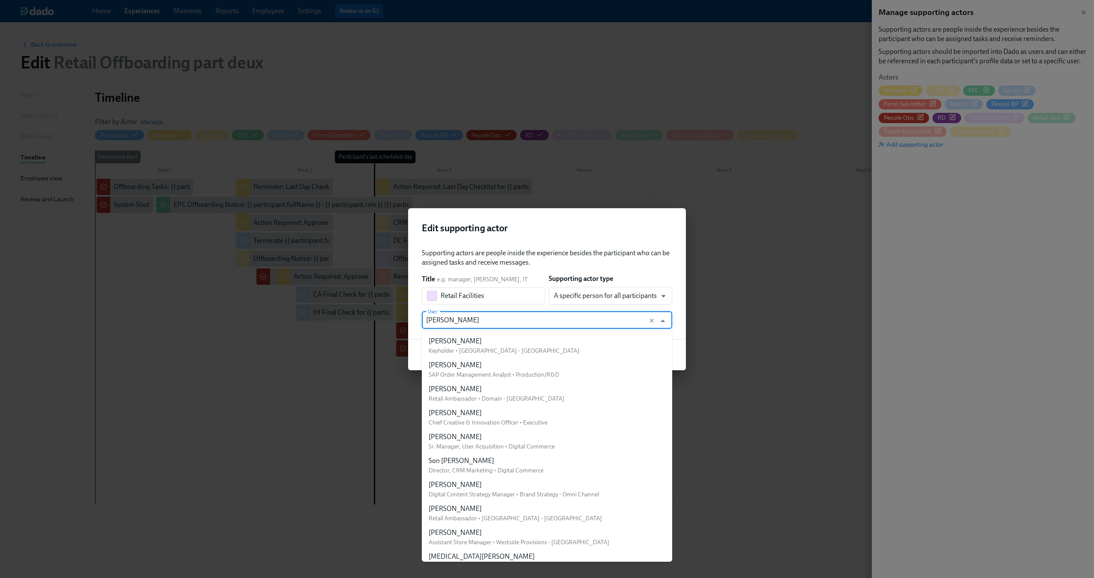
click at [547, 326] on input "Alyssa Cooper" at bounding box center [539, 320] width 226 height 17
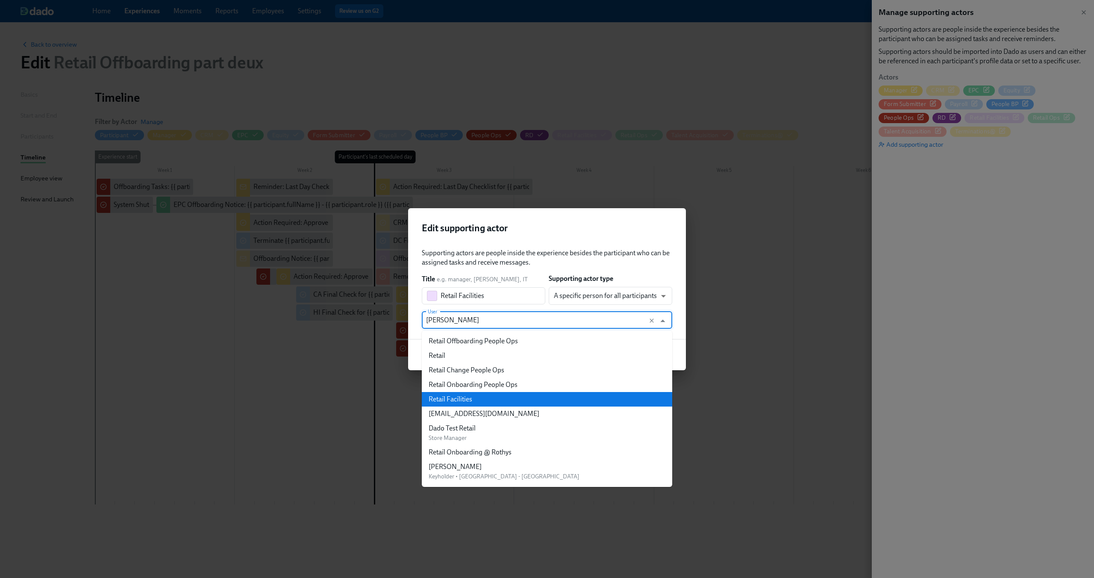
click at [500, 398] on li "Retail Facilities" at bounding box center [547, 399] width 250 height 15
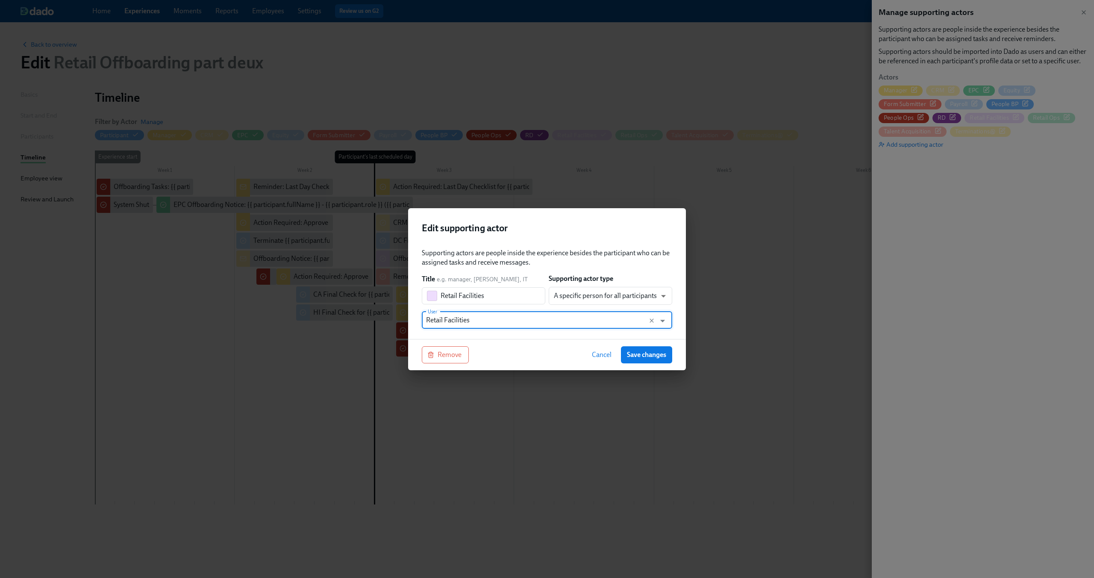
type input "Retail Facilities"
click at [530, 339] on div "Remove Cancel Save changes" at bounding box center [547, 354] width 278 height 31
click at [643, 354] on span "Save changes" at bounding box center [646, 354] width 39 height 9
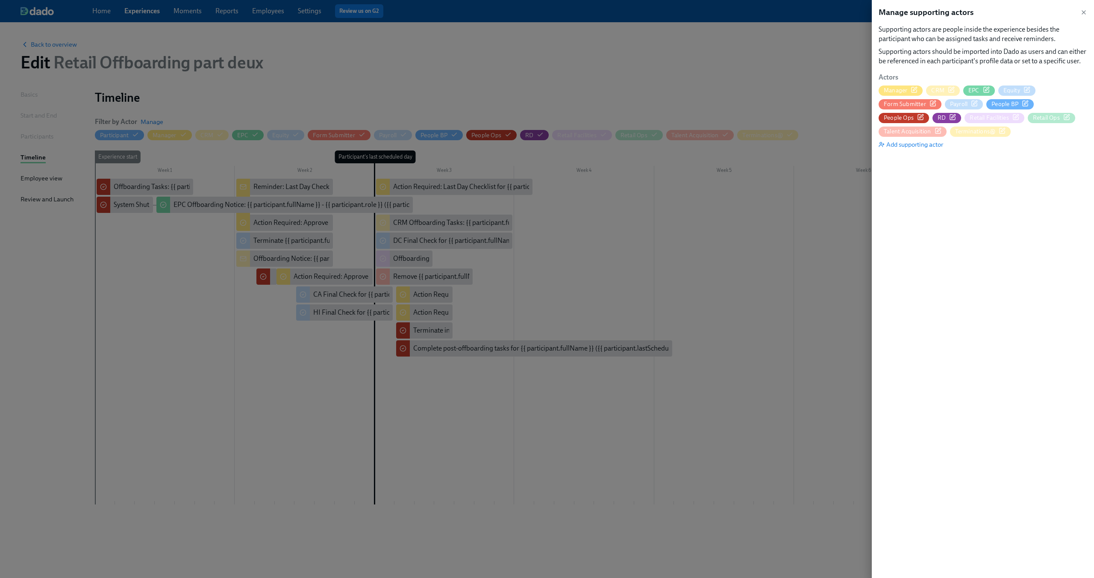
click at [821, 197] on div at bounding box center [547, 289] width 1094 height 578
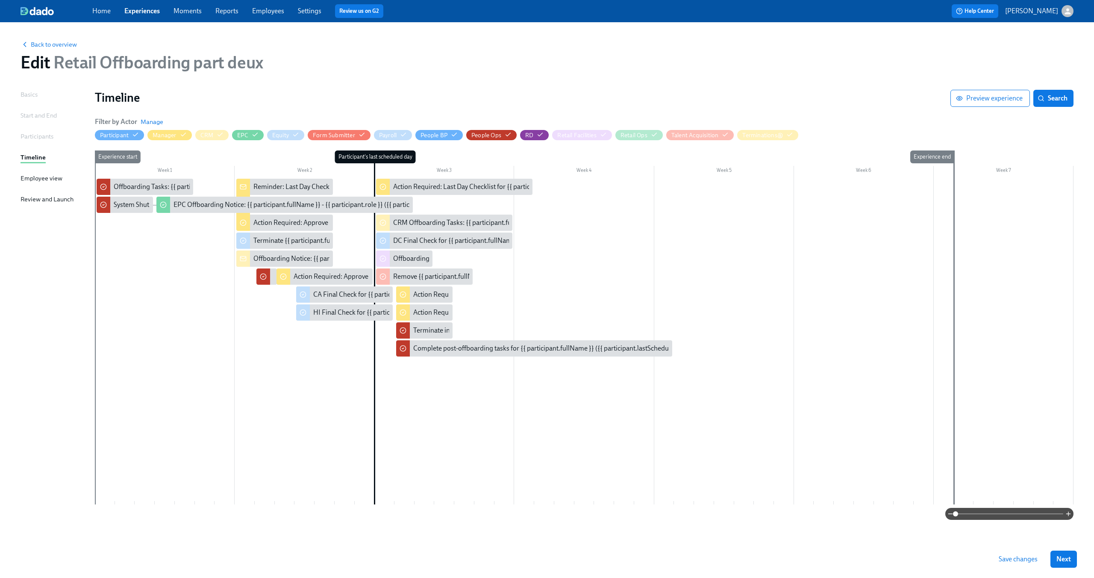
click at [1013, 560] on span "Save changes" at bounding box center [1018, 559] width 39 height 9
click at [147, 118] on span "Manage" at bounding box center [152, 122] width 23 height 9
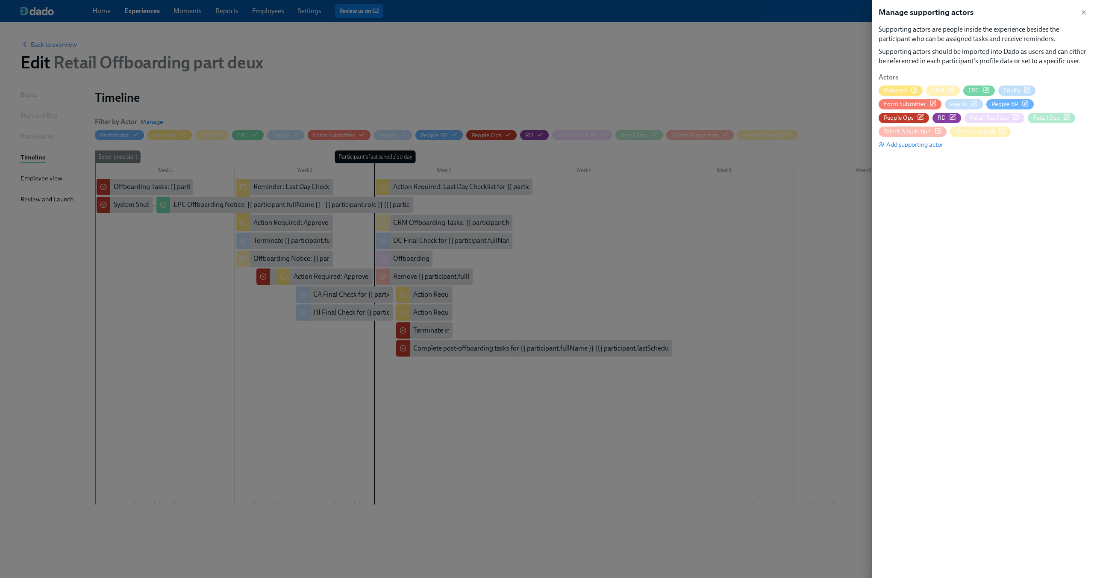
click at [966, 114] on span "Retail Facilities" at bounding box center [994, 118] width 59 height 8
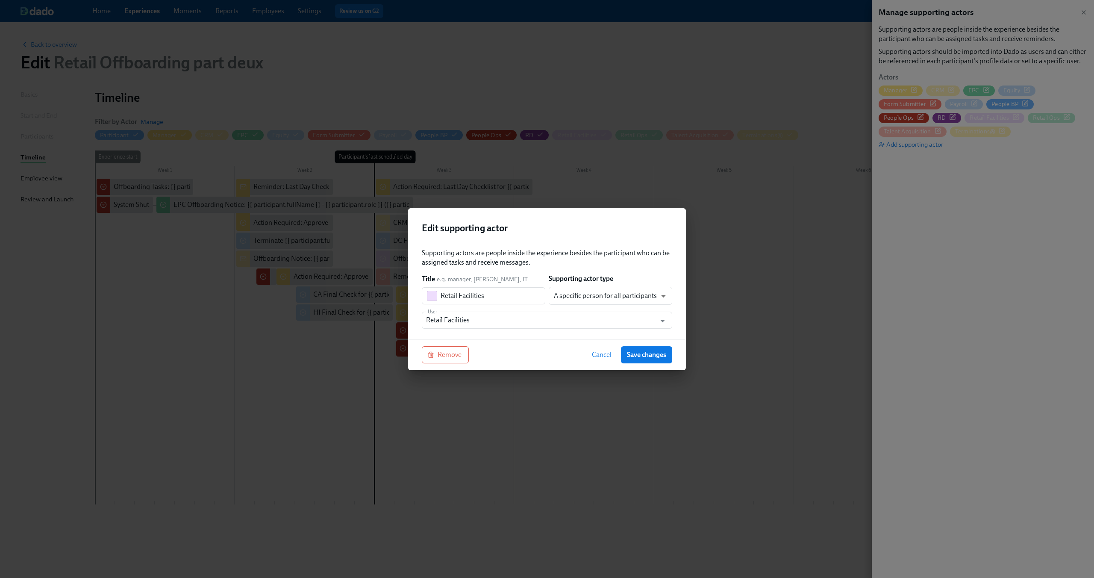
click at [594, 354] on span "Cancel" at bounding box center [602, 354] width 20 height 9
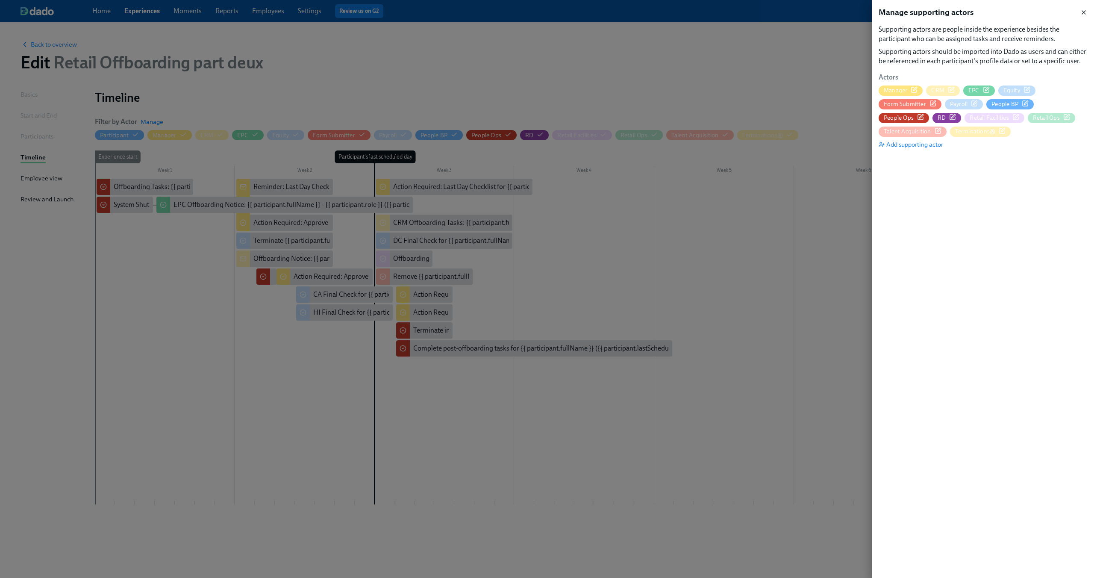
click at [1085, 11] on icon "button" at bounding box center [1083, 12] width 3 height 3
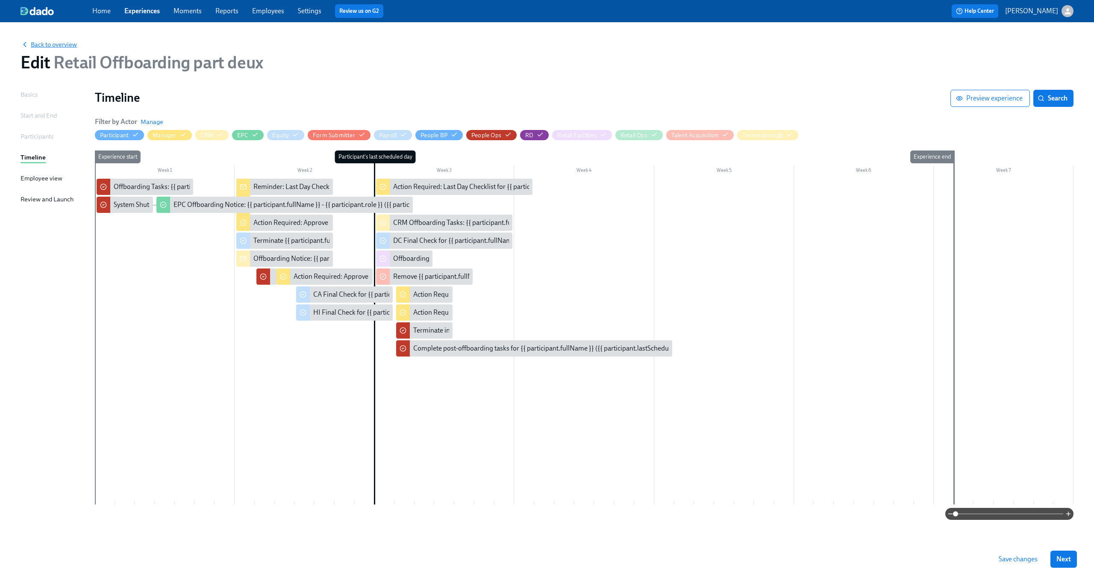
click at [40, 44] on span "Back to overview" at bounding box center [49, 44] width 56 height 9
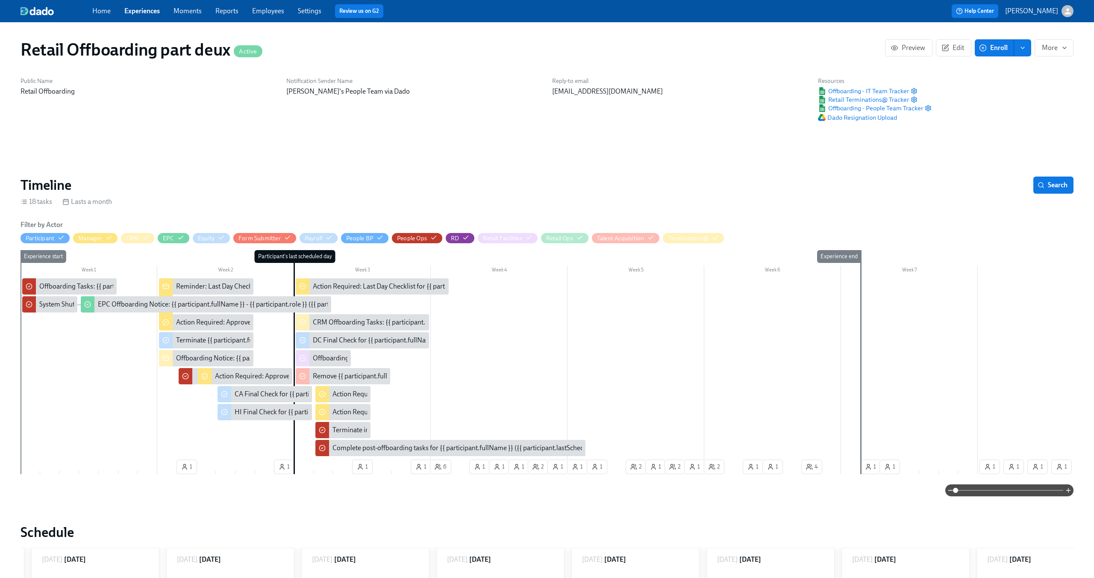
click at [148, 14] on link "Experiences" at bounding box center [141, 11] width 35 height 8
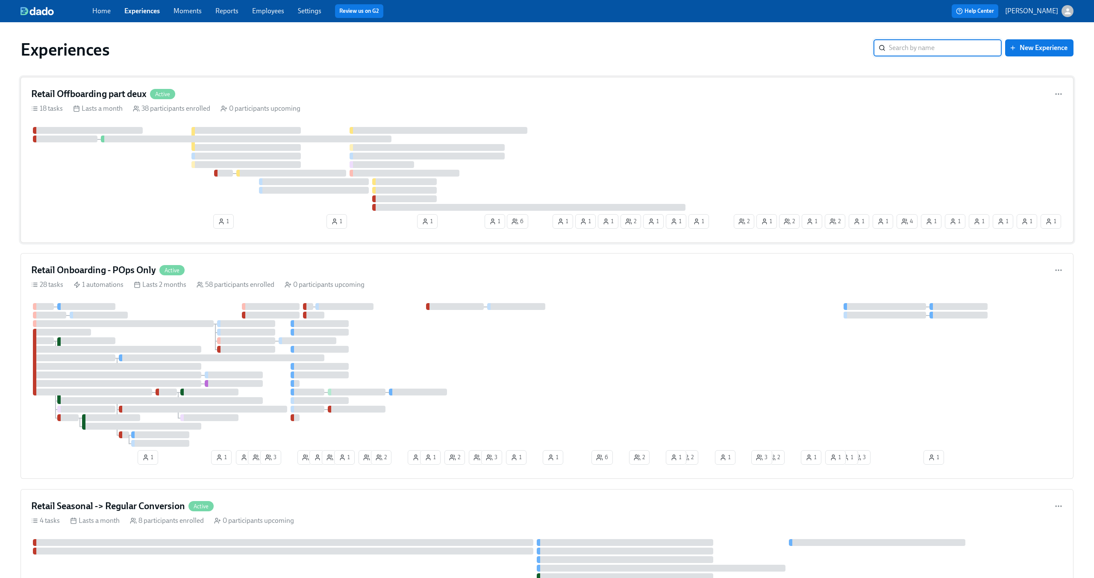
click at [339, 104] on div "18 tasks Lasts a month 38 participants enrolled 0 participants upcoming" at bounding box center [547, 108] width 1032 height 9
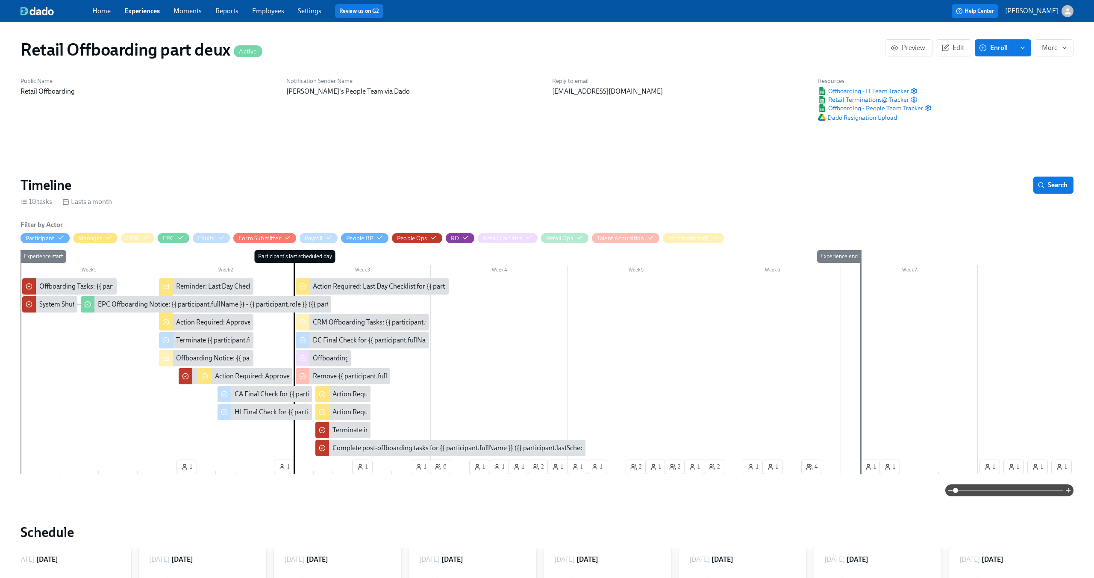
scroll to position [0, 4747]
click at [529, 241] on span "button" at bounding box center [529, 239] width 7 height 6
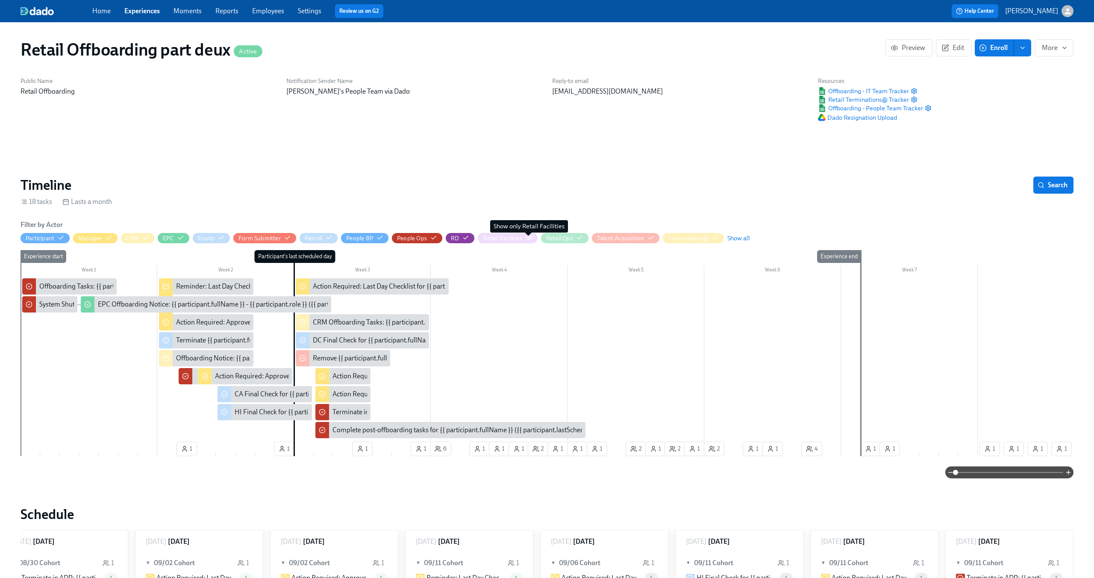
click at [529, 241] on span "button" at bounding box center [529, 239] width 7 height 6
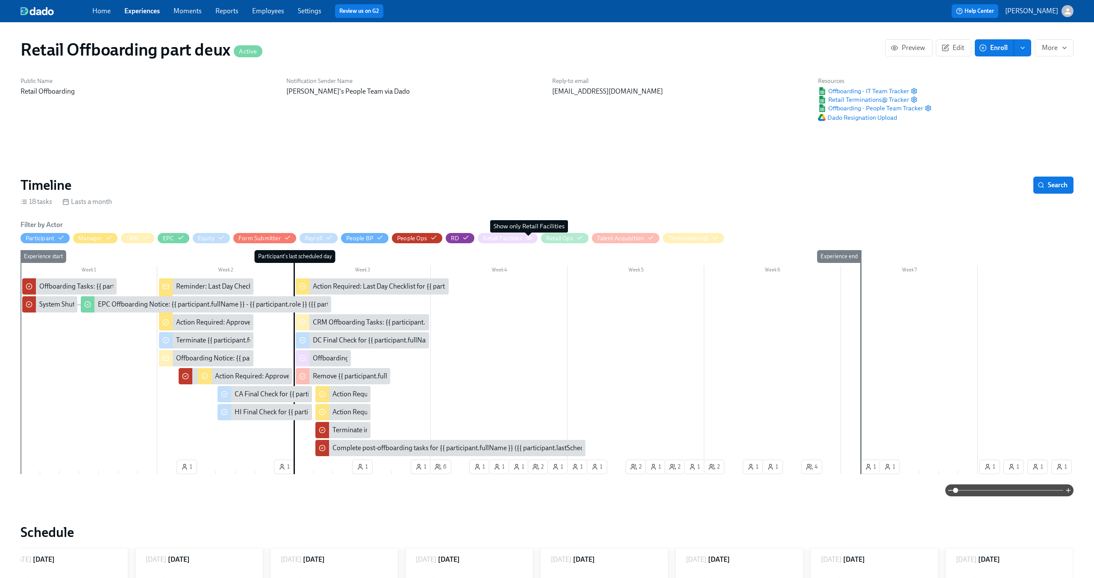
click at [529, 241] on span "button" at bounding box center [529, 239] width 7 height 6
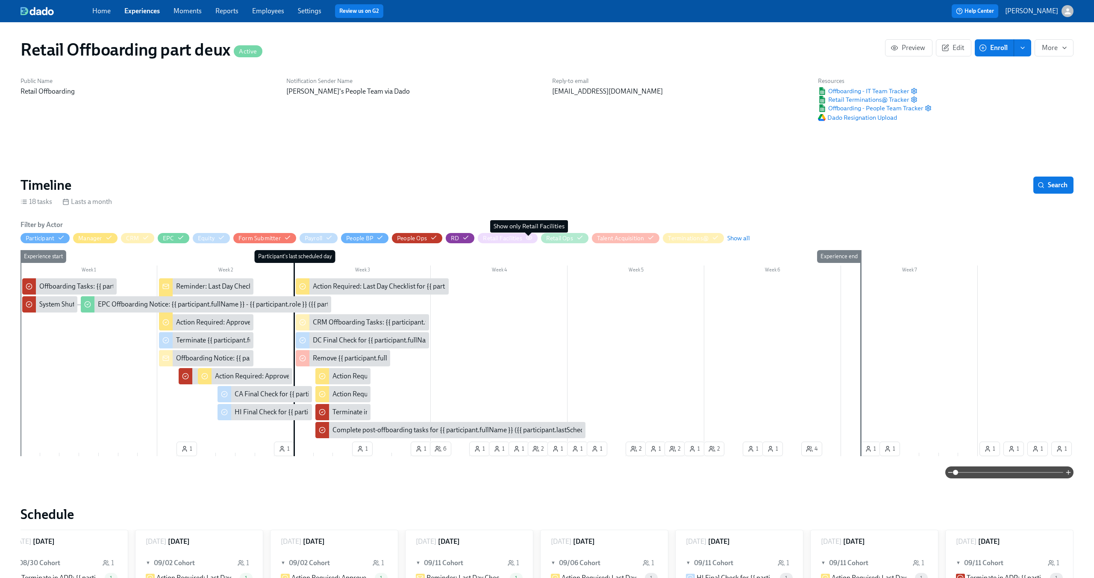
click at [529, 241] on span "button" at bounding box center [529, 239] width 7 height 6
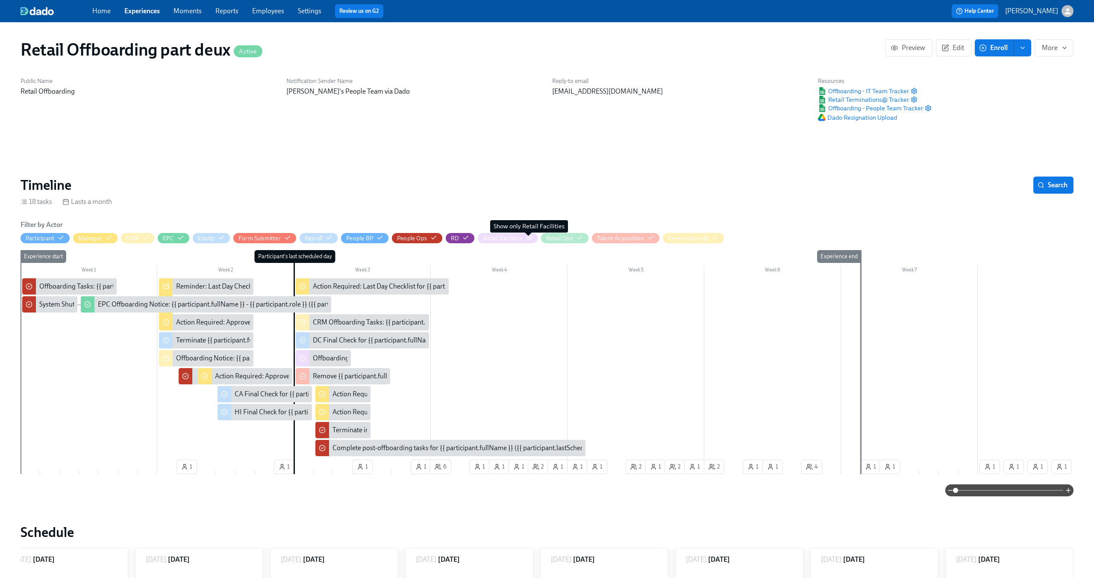
click at [529, 241] on span "button" at bounding box center [529, 239] width 7 height 6
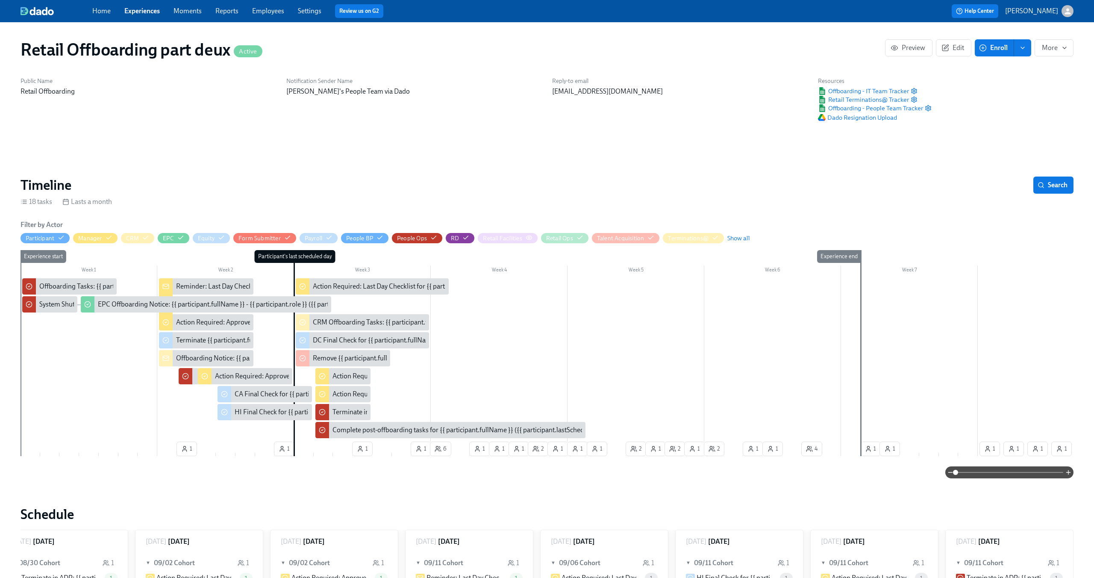
click at [525, 238] on div "Retail Facilities" at bounding box center [507, 238] width 49 height 8
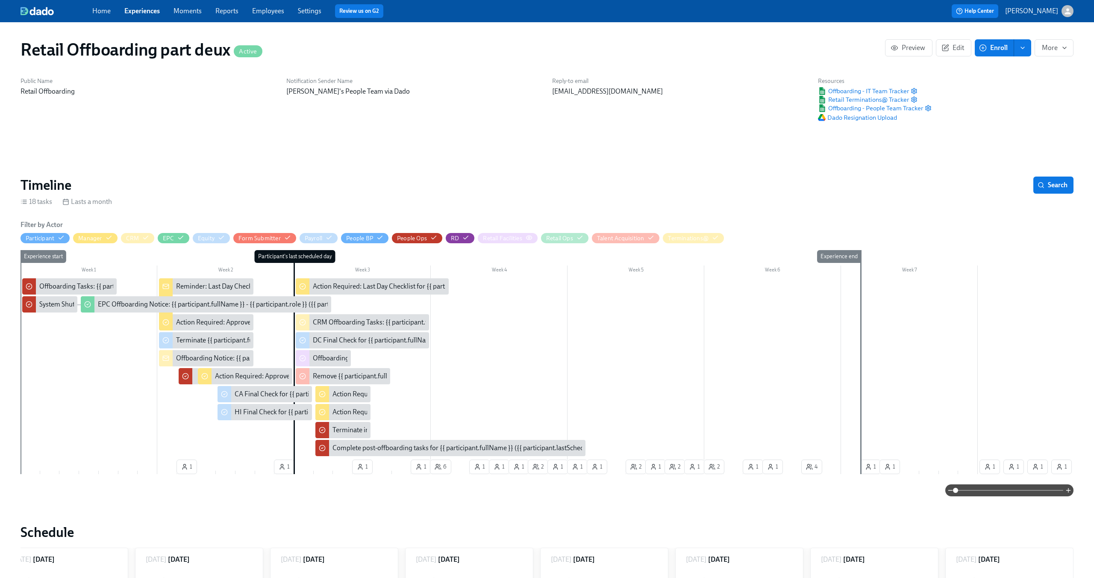
click at [493, 238] on div "Retail Facilities" at bounding box center [502, 238] width 39 height 8
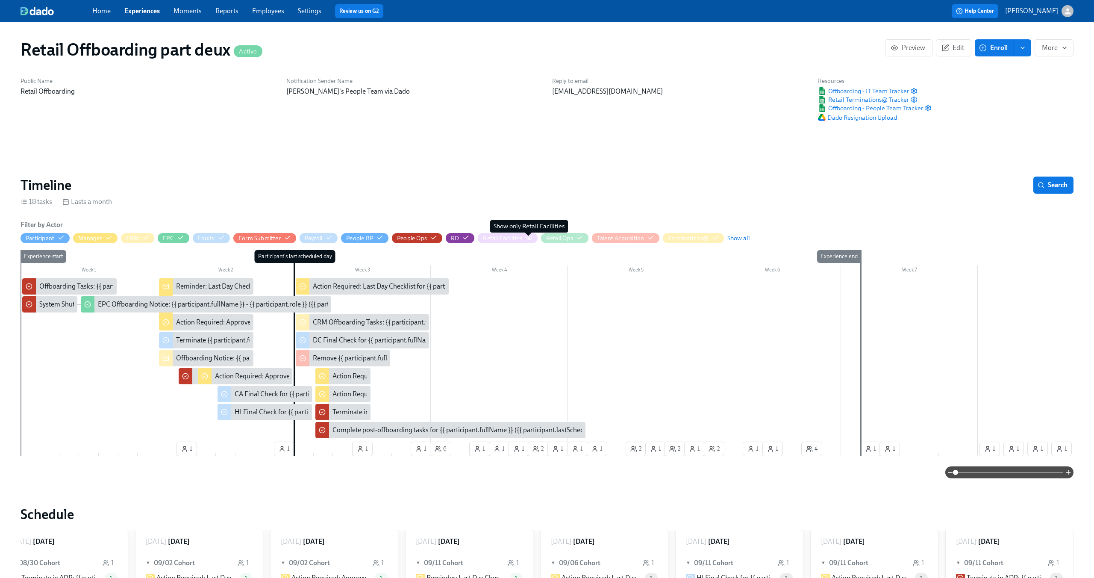
click at [530, 237] on icon "button" at bounding box center [529, 237] width 7 height 7
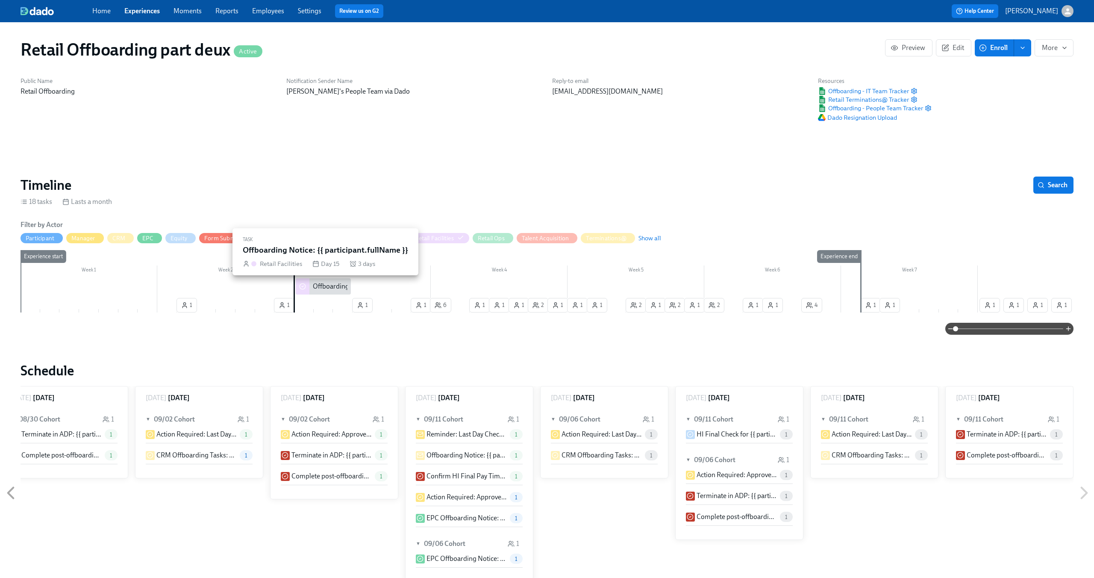
click at [335, 288] on div "Offboarding Notice: {{ participant.fullName }}" at bounding box center [379, 286] width 133 height 9
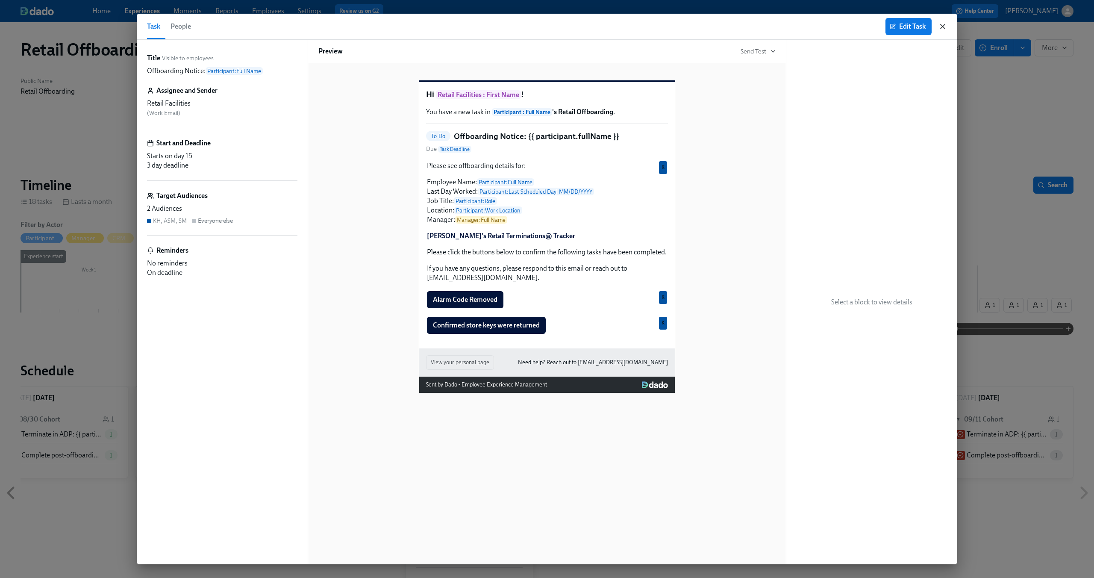
click at [942, 26] on icon "button" at bounding box center [943, 26] width 4 height 4
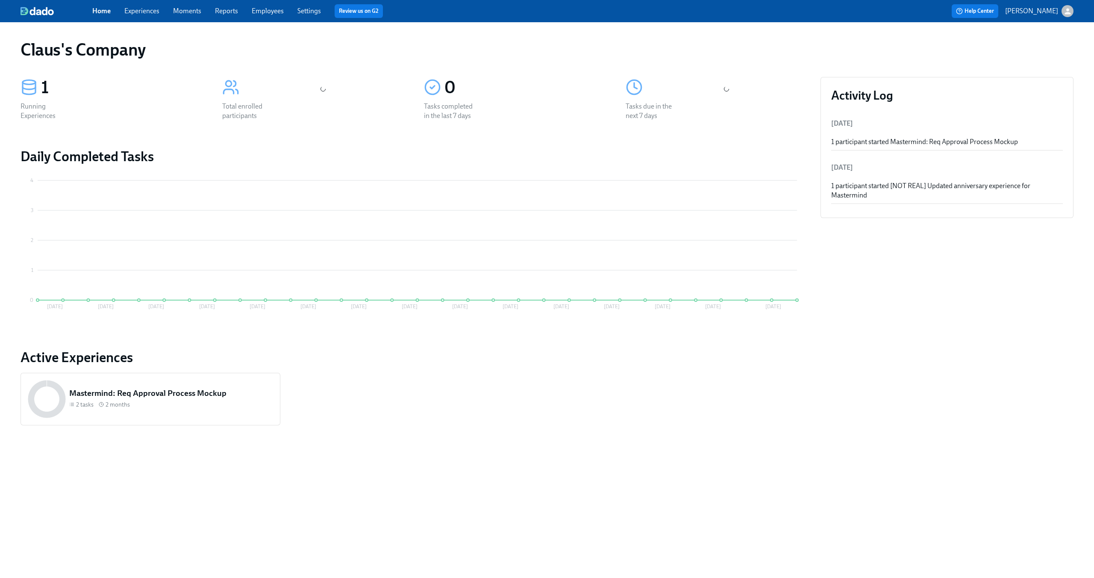
click at [1065, 11] on icon "button" at bounding box center [1067, 11] width 9 height 9
click at [1053, 51] on span "Switch organization..." at bounding box center [1026, 49] width 80 height 9
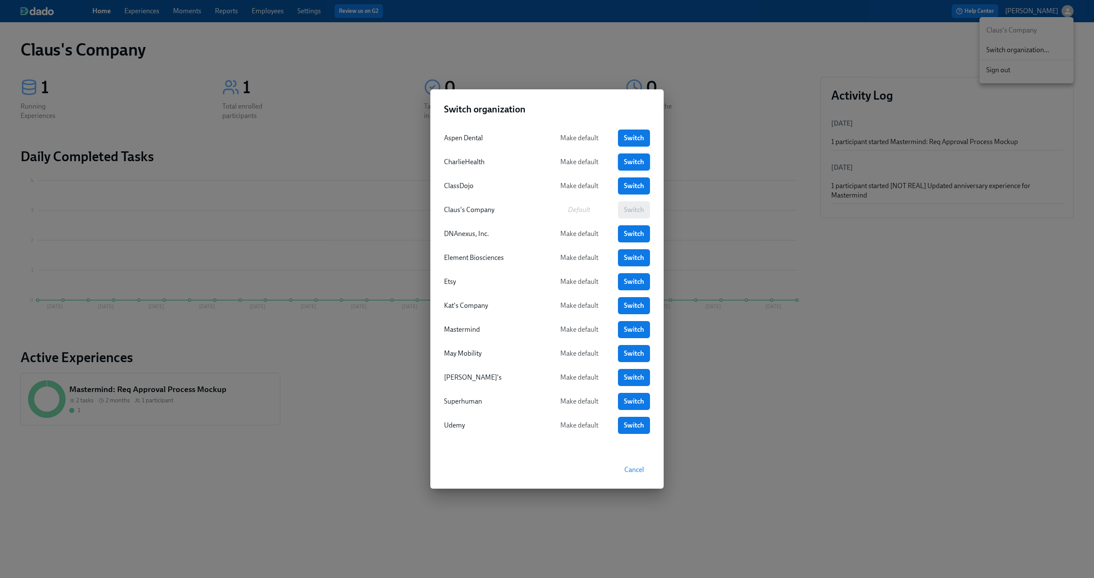
click at [632, 163] on span "Switch" at bounding box center [634, 162] width 20 height 9
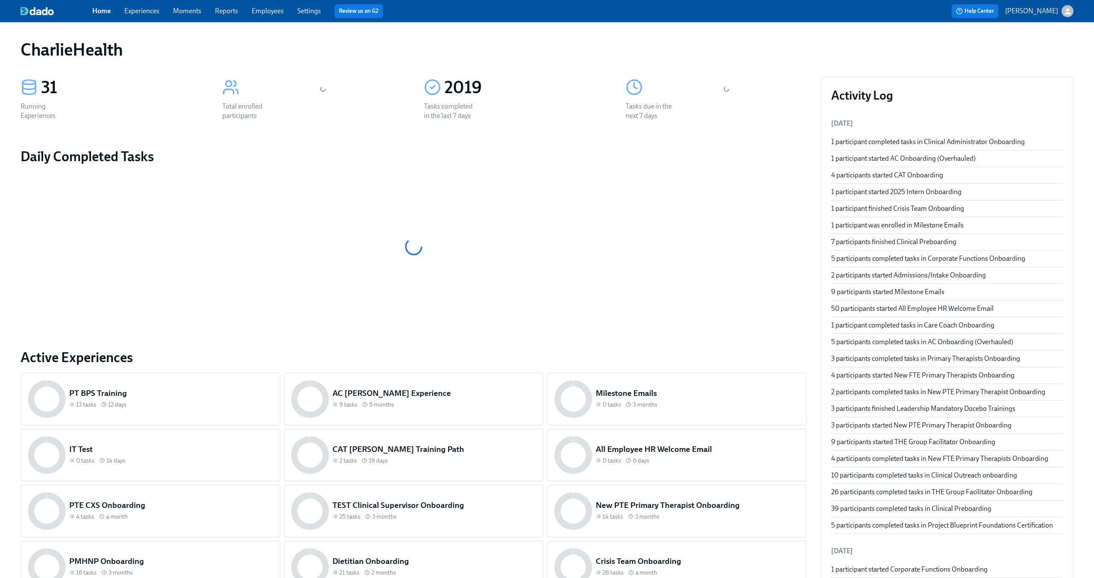
click at [312, 10] on link "Settings" at bounding box center [309, 11] width 24 height 8
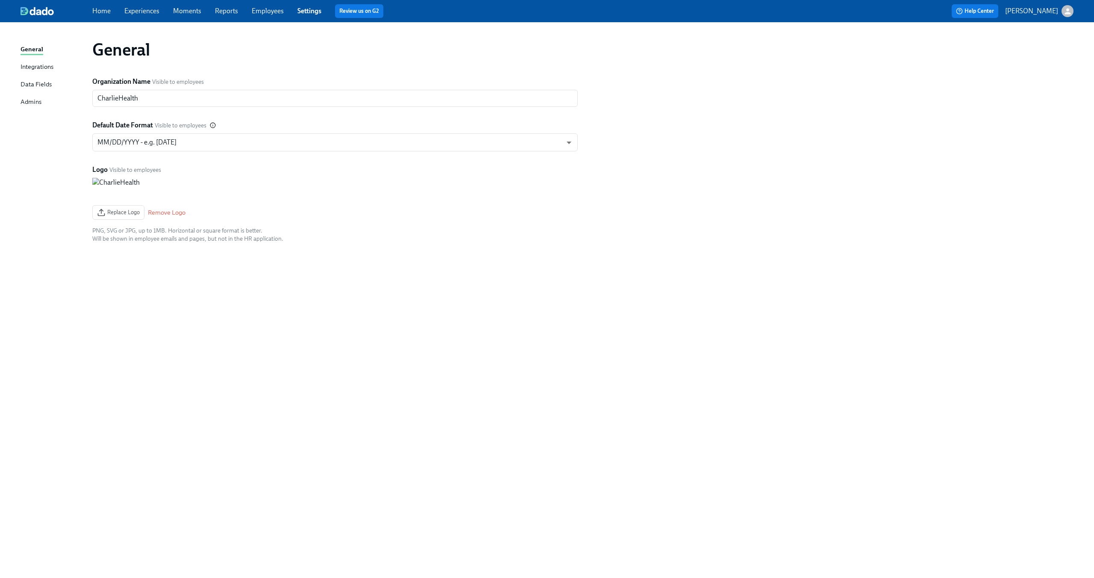
click at [268, 11] on link "Employees" at bounding box center [268, 11] width 32 height 8
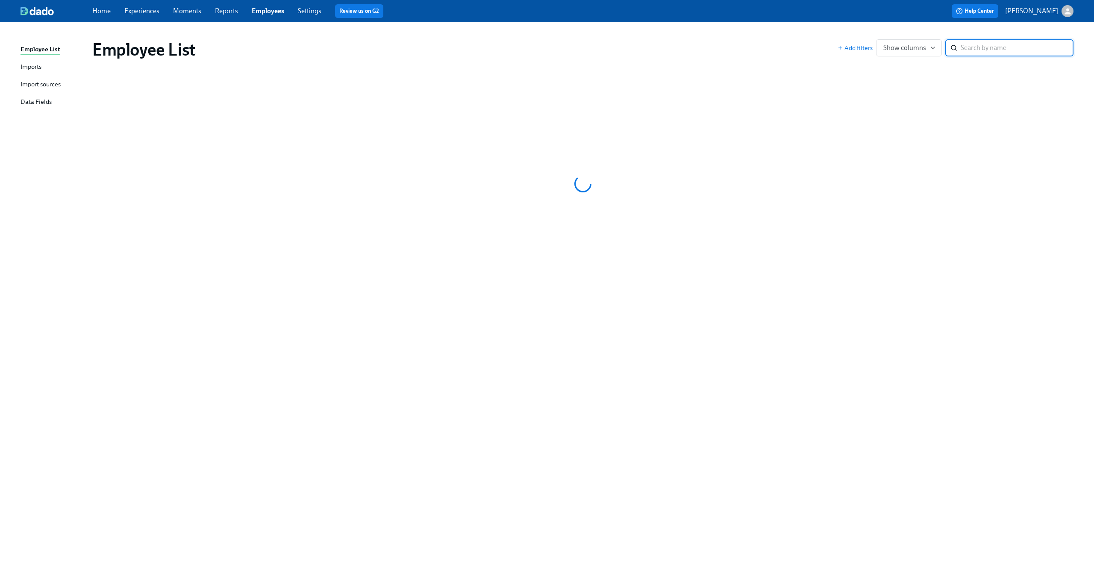
click at [44, 81] on div "Import sources" at bounding box center [41, 84] width 40 height 11
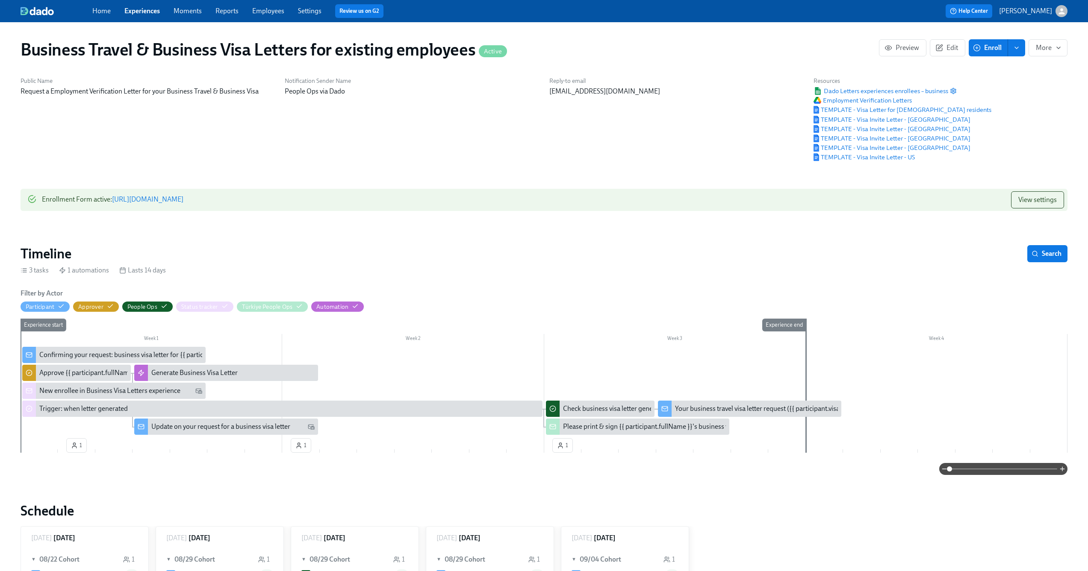
click at [145, 9] on link "Experiences" at bounding box center [141, 11] width 35 height 8
